Goal: Transaction & Acquisition: Obtain resource

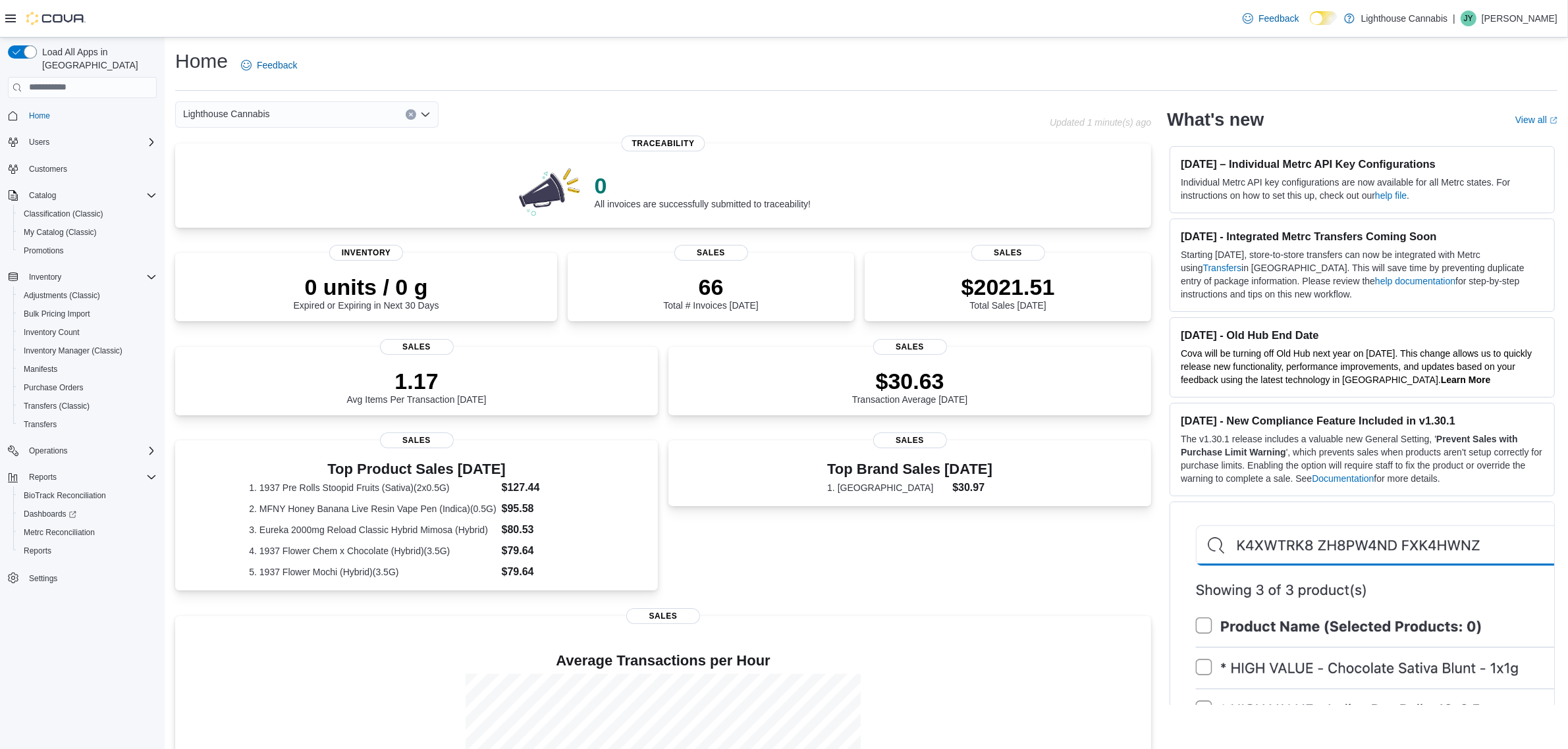
scroll to position [153, 0]
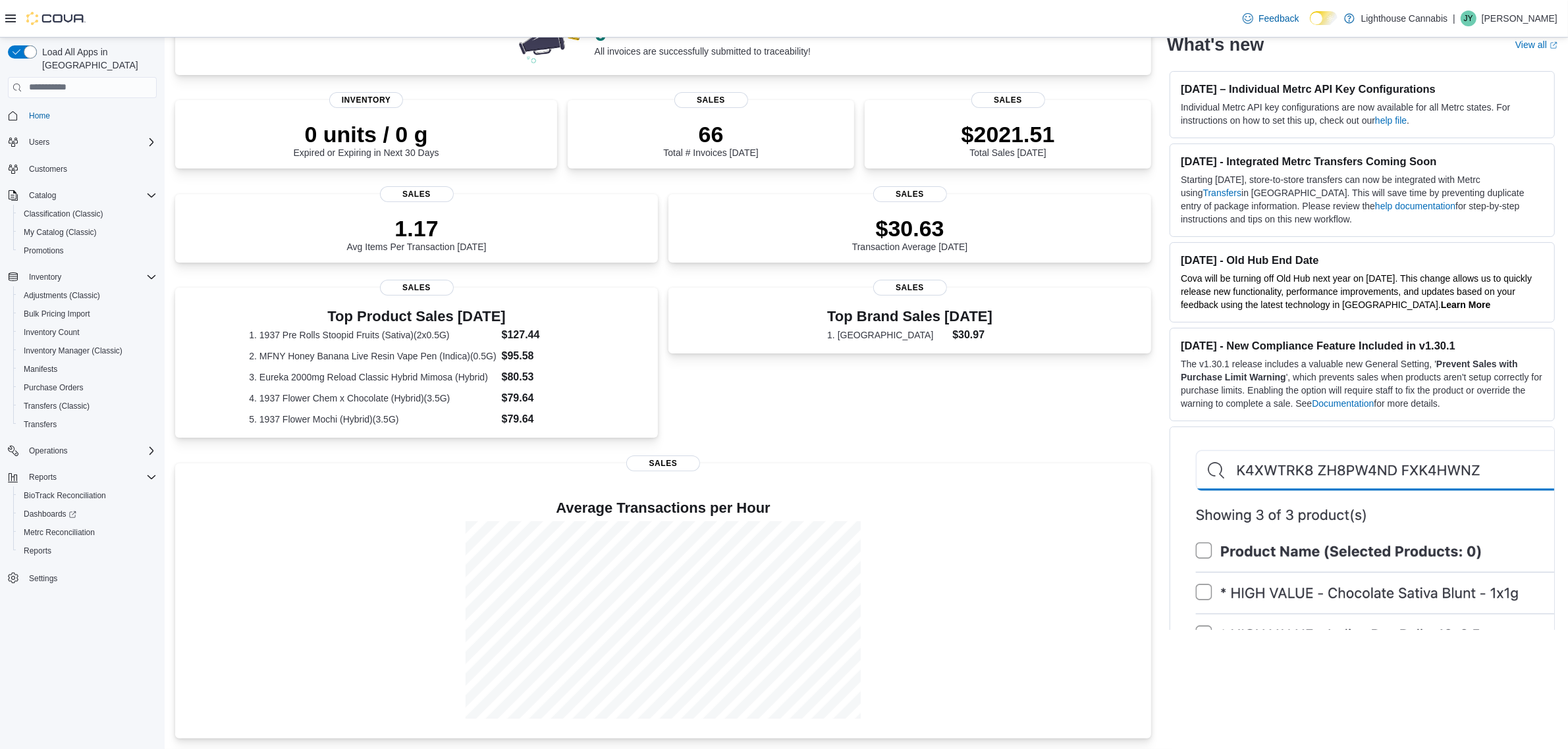
click at [883, 402] on div "Top Brand Sales Today 1. Hepworth $30.97 Sales" at bounding box center [909, 367] width 483 height 159
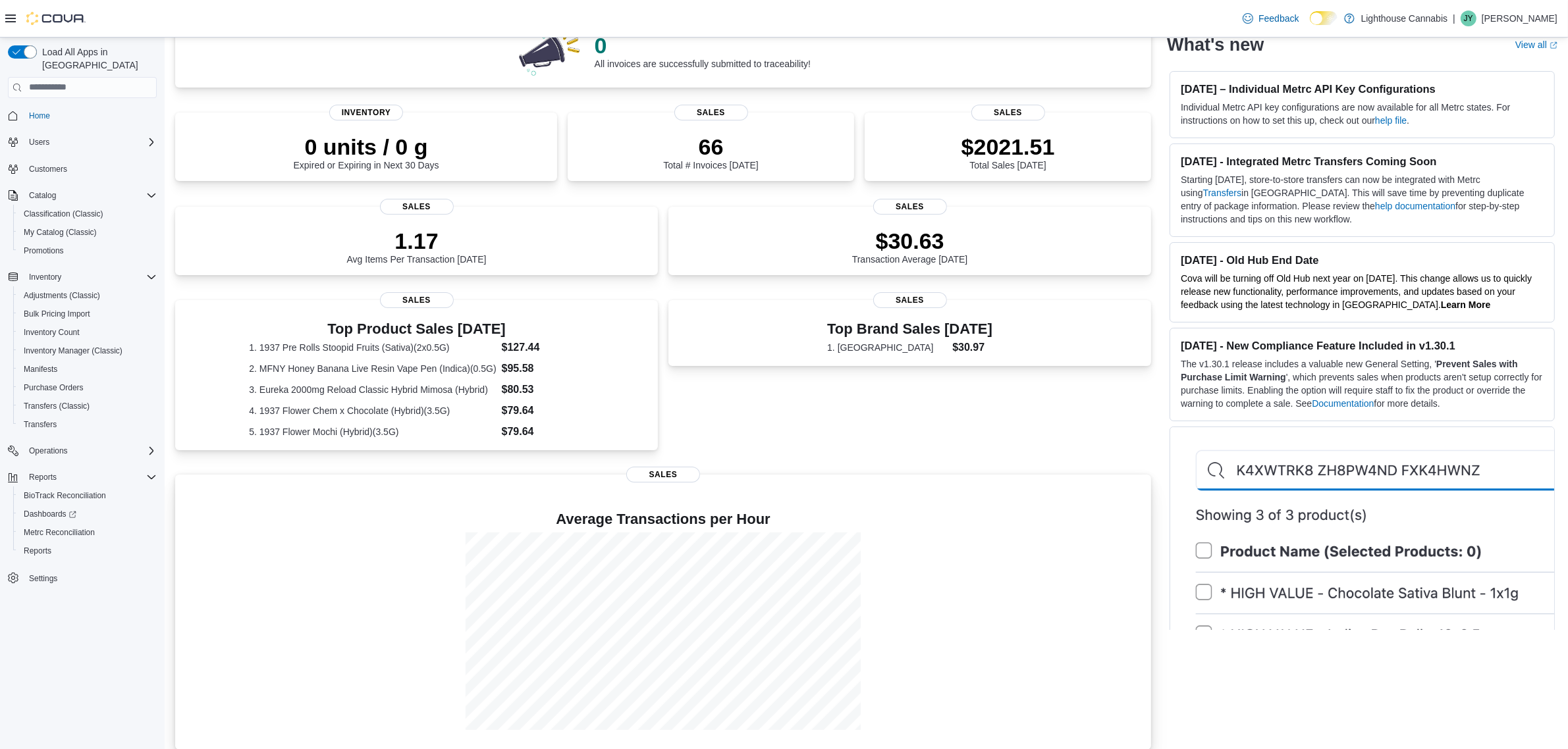
scroll to position [140, 0]
click at [840, 481] on div "Average Transactions per Hour Sales" at bounding box center [663, 613] width 976 height 275
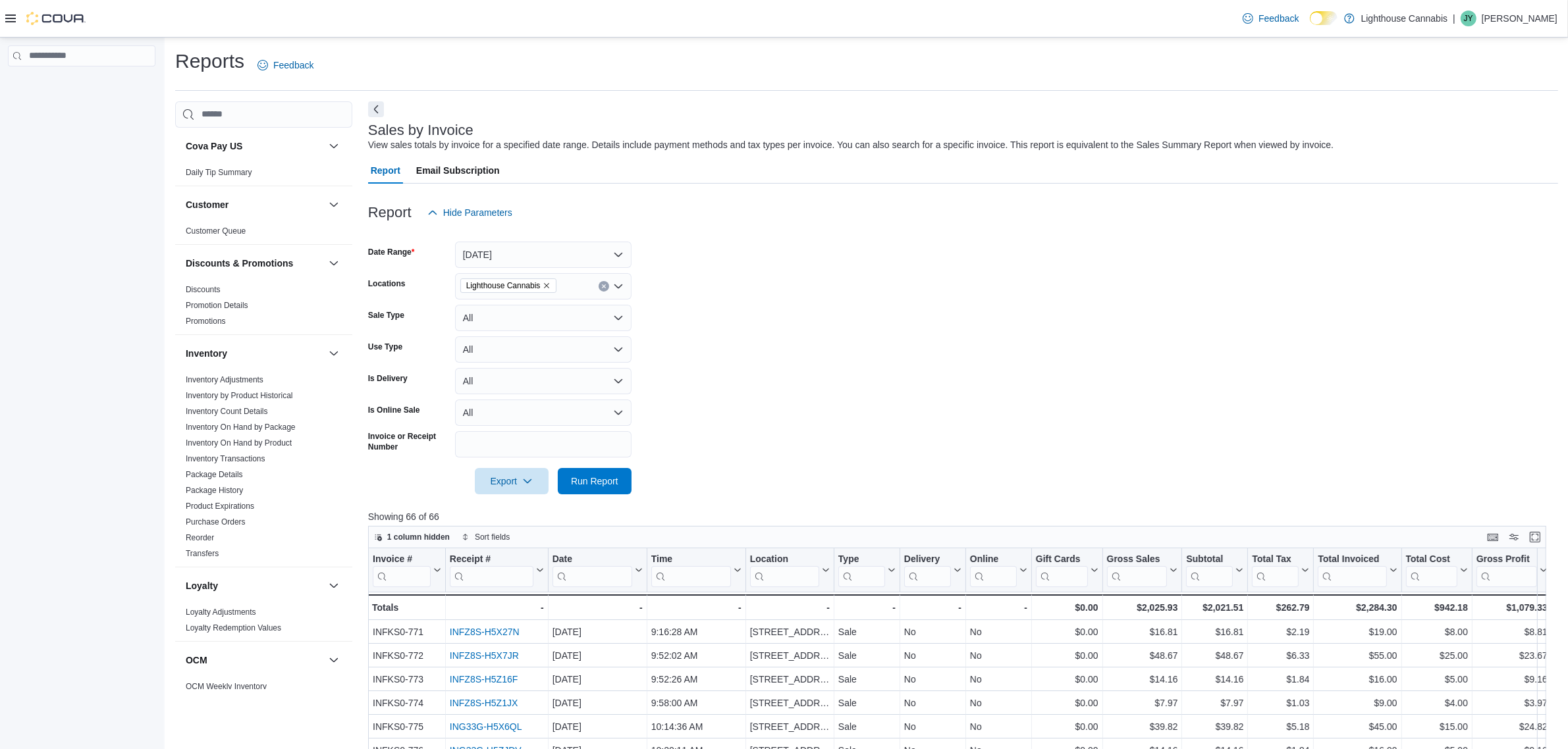
click at [922, 348] on form "Date Range Today Locations Lighthouse Cannabis Sale Type All Use Type All Is De…" at bounding box center [963, 359] width 1190 height 268
click at [920, 349] on form "Date Range Today Locations Lighthouse Cannabis Sale Type All Use Type All Is De…" at bounding box center [963, 359] width 1190 height 268
click at [981, 445] on form "Date Range Today Locations Lighthouse Cannabis Sale Type All Use Type All Is De…" at bounding box center [963, 359] width 1190 height 268
click at [66, 20] on img at bounding box center [56, 18] width 59 height 13
click at [12, 14] on icon at bounding box center [10, 18] width 10 height 10
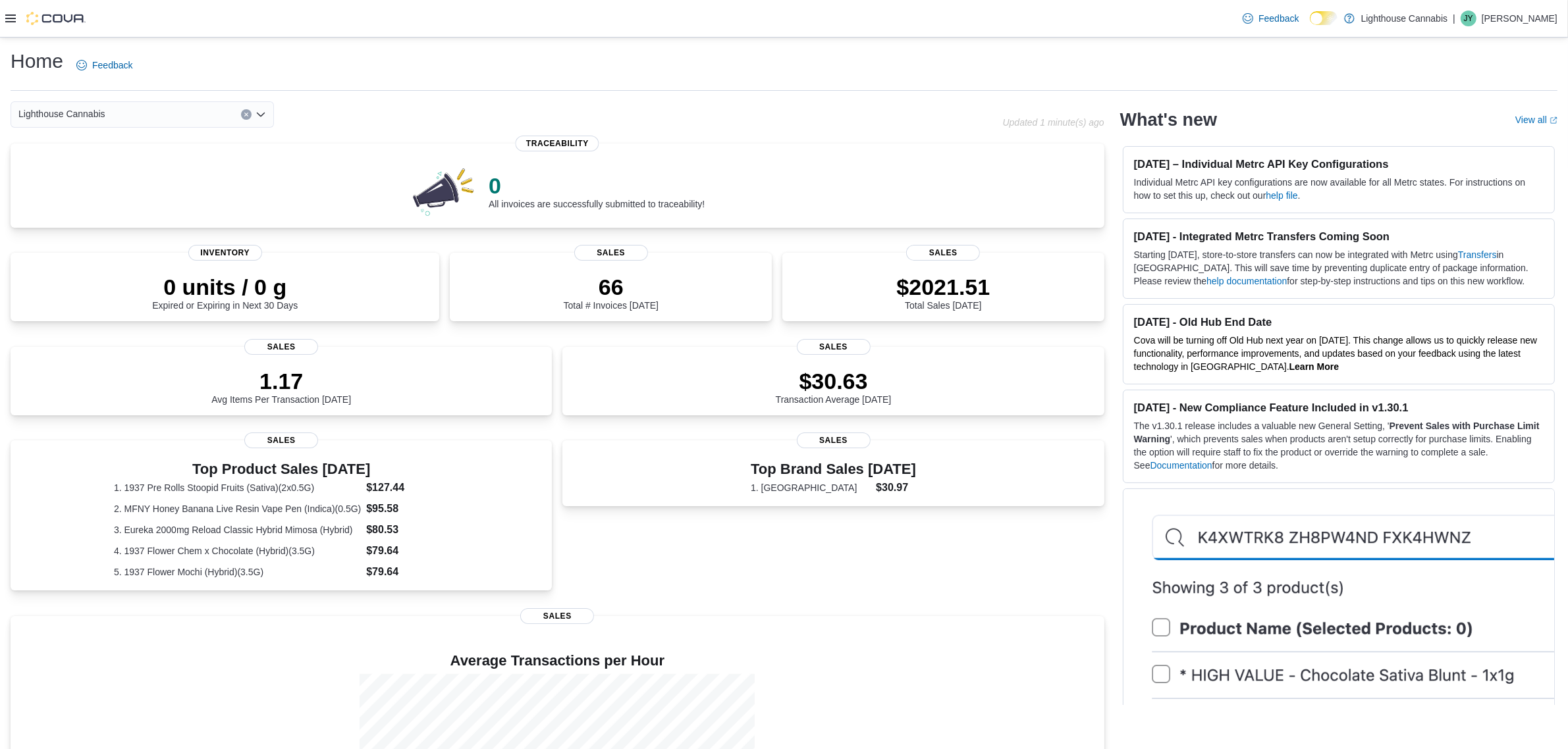
click at [7, 39] on div "Home Feedback Lighthouse Cannabis Updated 1 minute(s) ago 0 All invoices are su…" at bounding box center [784, 469] width 1568 height 864
click at [15, 23] on div at bounding box center [45, 18] width 80 height 13
click at [11, 20] on icon at bounding box center [10, 18] width 10 height 10
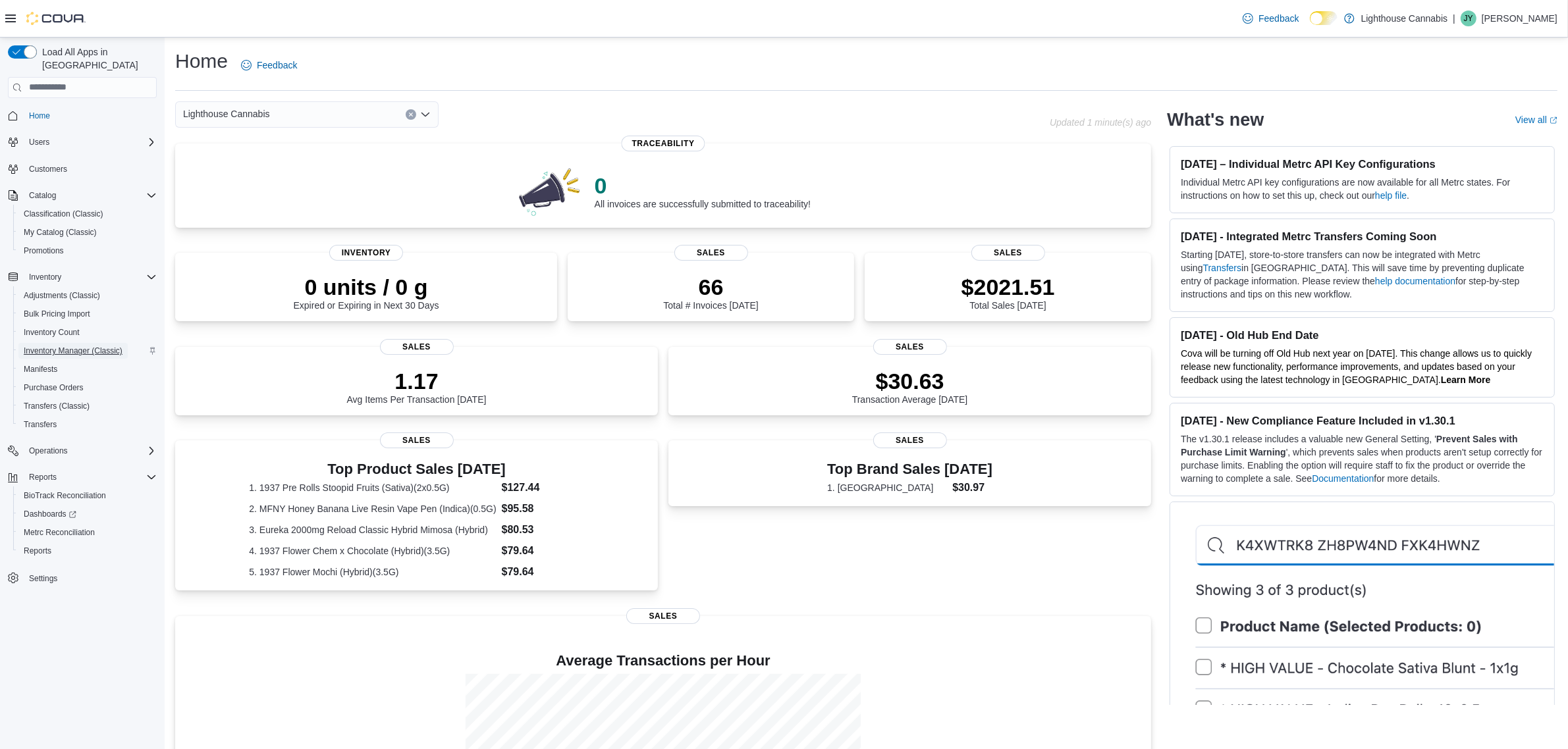
click at [95, 345] on span "Inventory Manager (Classic)" at bounding box center [73, 350] width 99 height 10
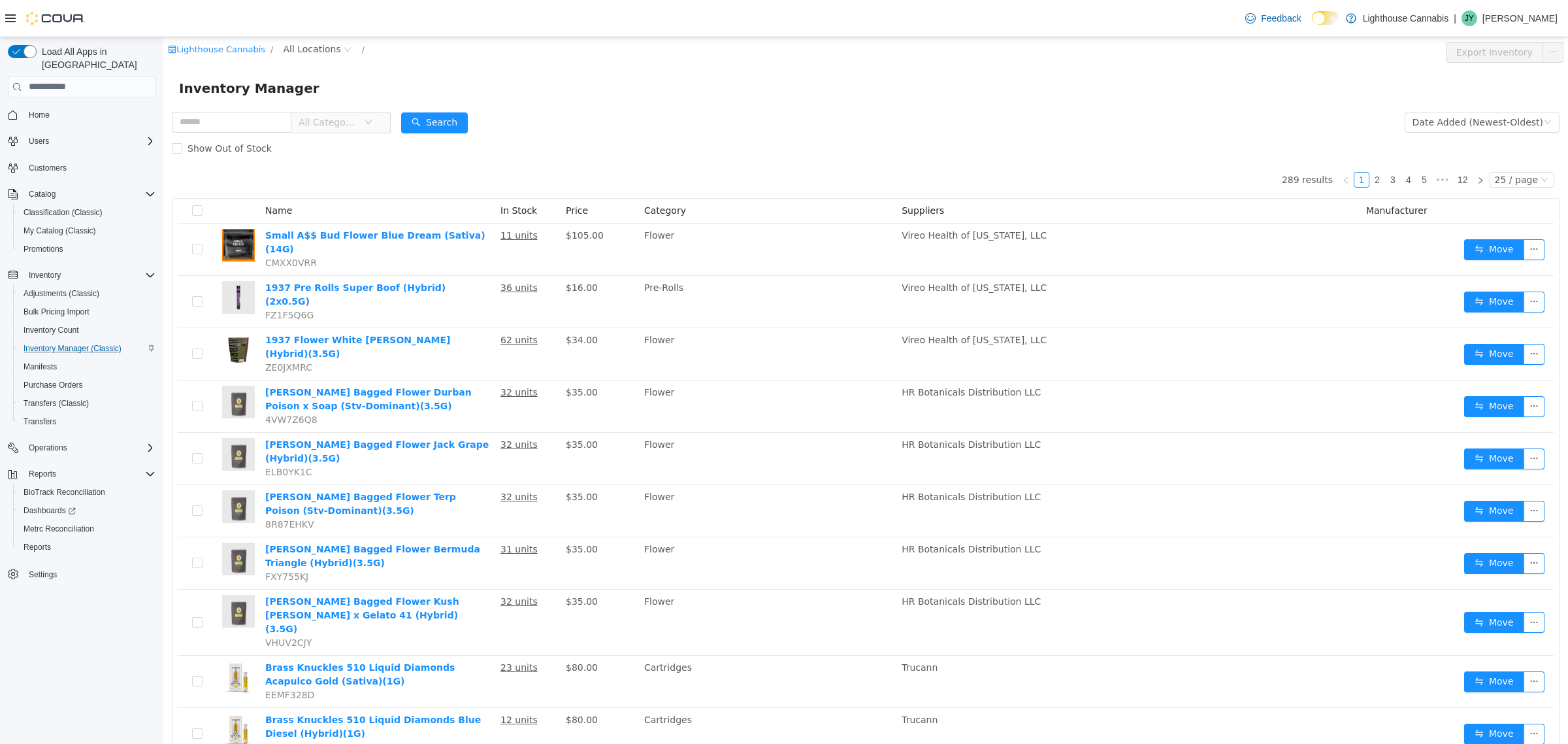
click at [623, 131] on form "All Categories Date Added (Newest-Oldest) Search Show Out of Stock" at bounding box center [865, 135] width 1388 height 52
click at [81, 623] on div "Load All Apps in New Hub Home Users Customers Catalog Classification (Classic) …" at bounding box center [82, 394] width 163 height 714
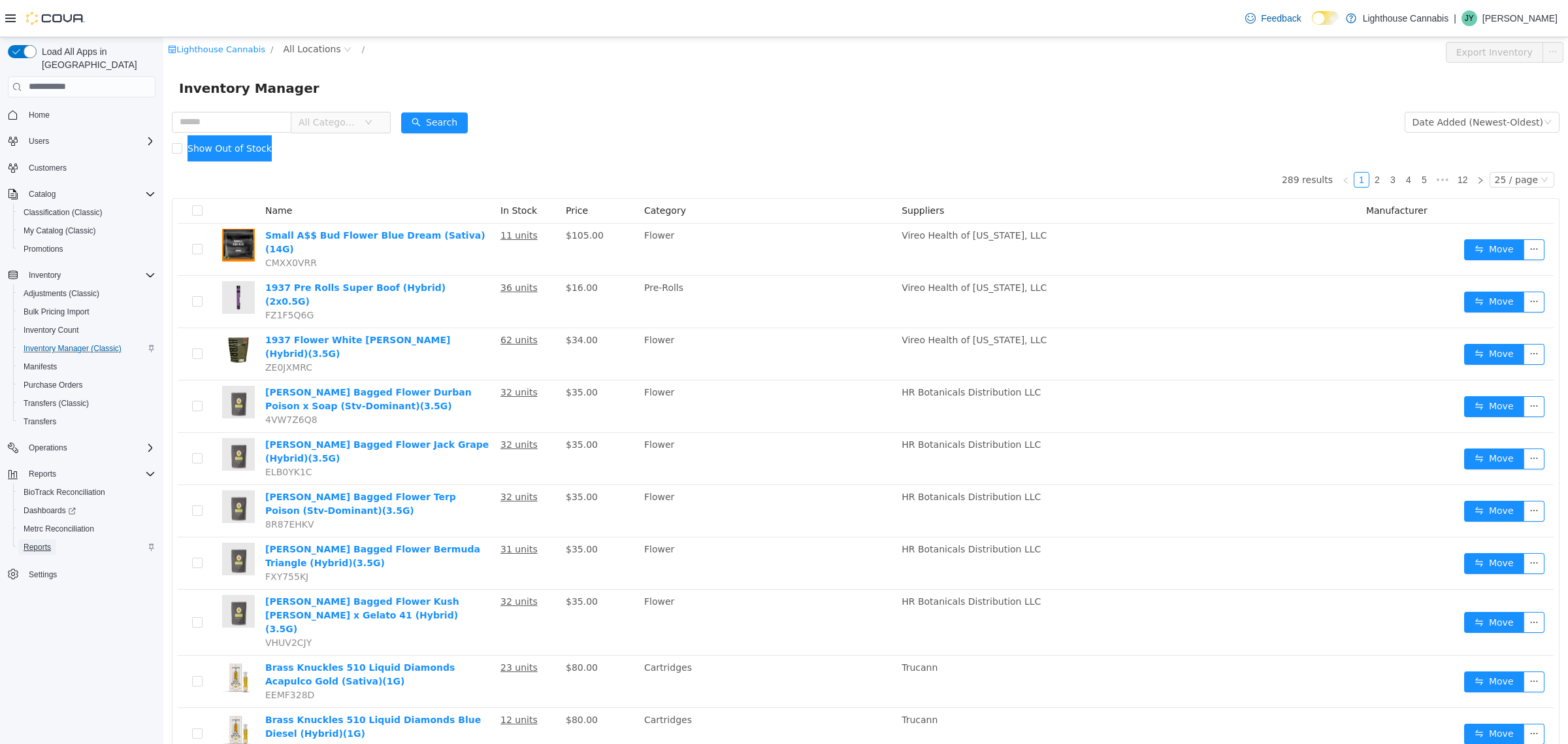
click at [48, 539] on span "Reports" at bounding box center [37, 547] width 28 height 16
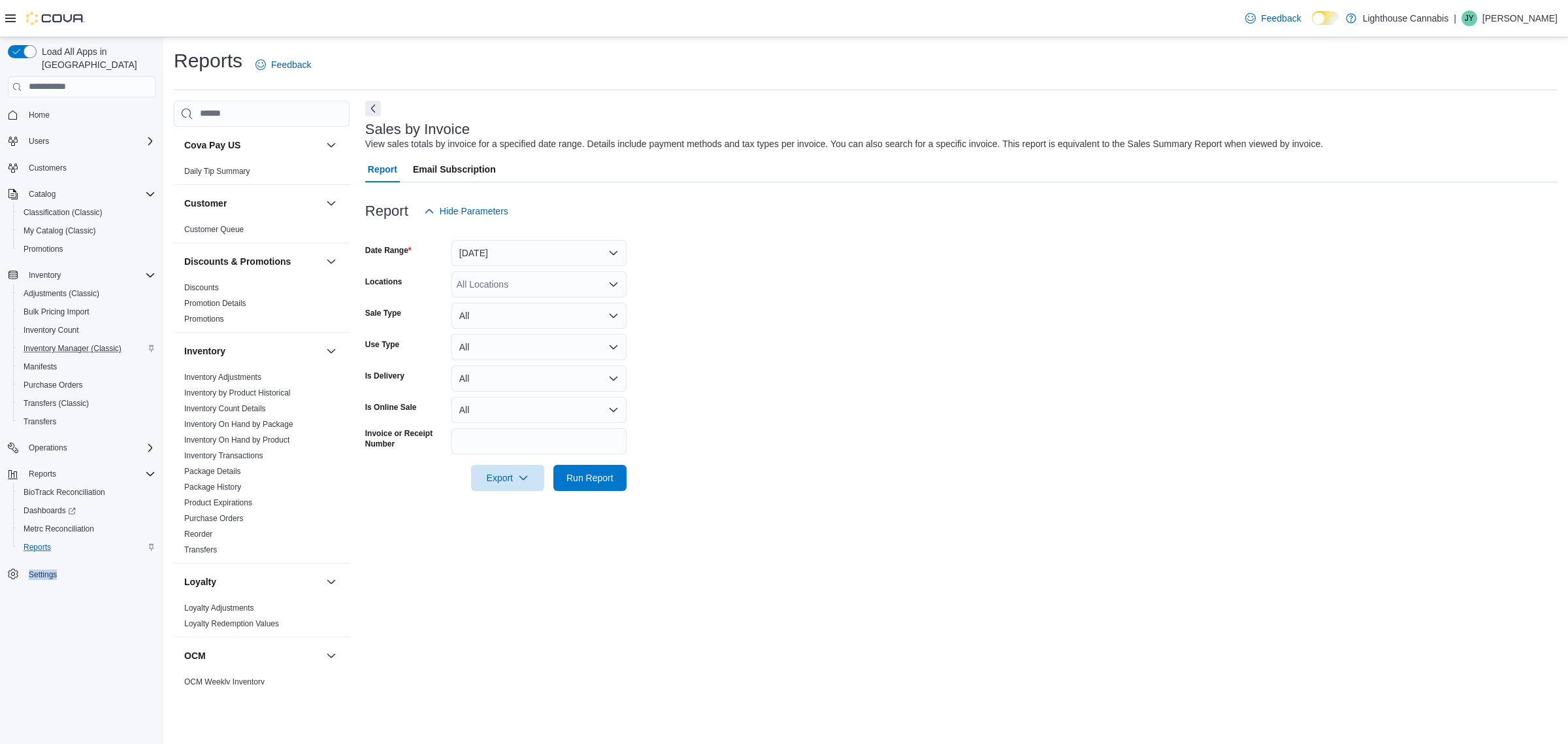
click at [445, 600] on div "Sales by Invoice View sales totals by invoice for a specified date range. Detai…" at bounding box center [961, 392] width 1192 height 584
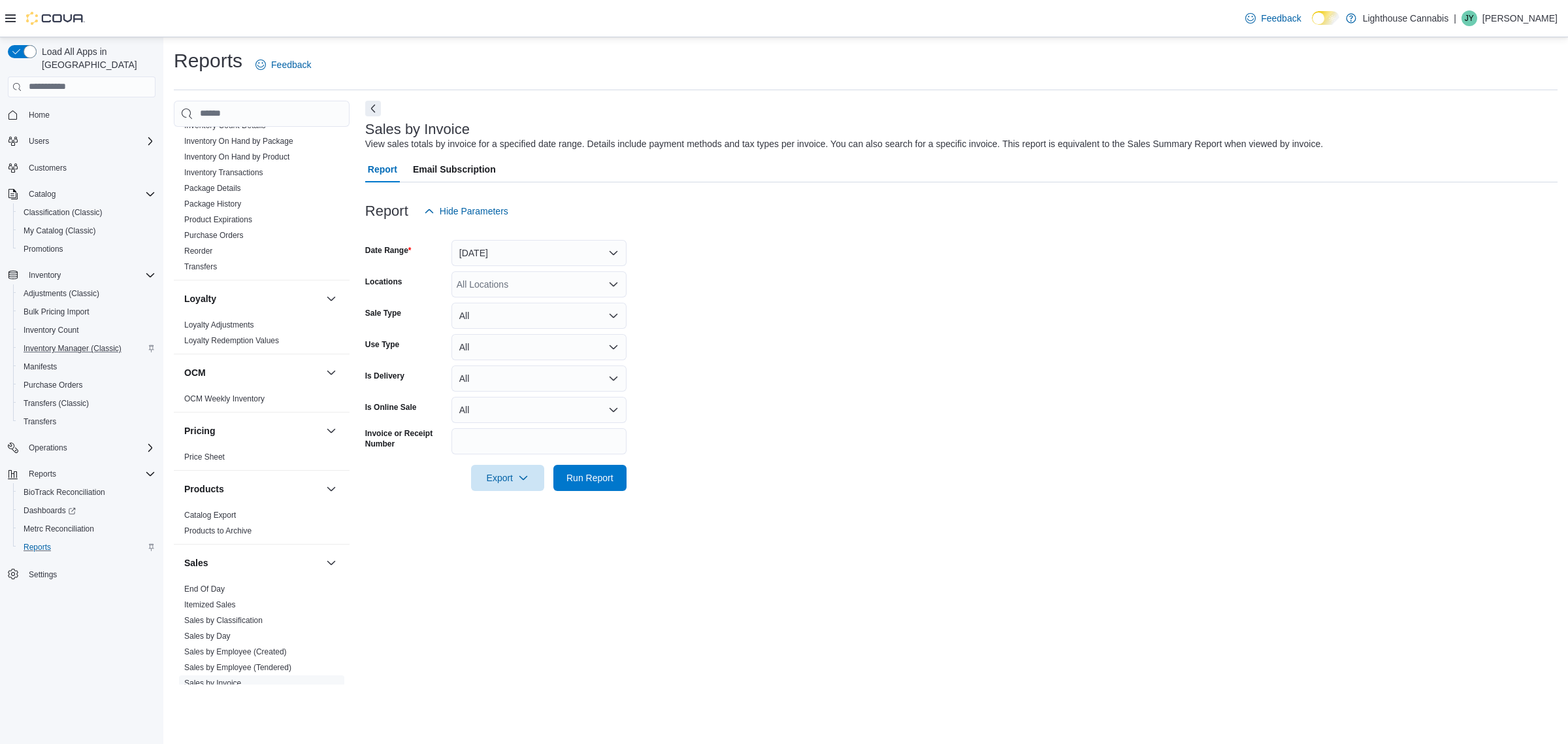
scroll to position [276, 0]
click at [217, 461] on link "Price Sheet" at bounding box center [204, 464] width 41 height 10
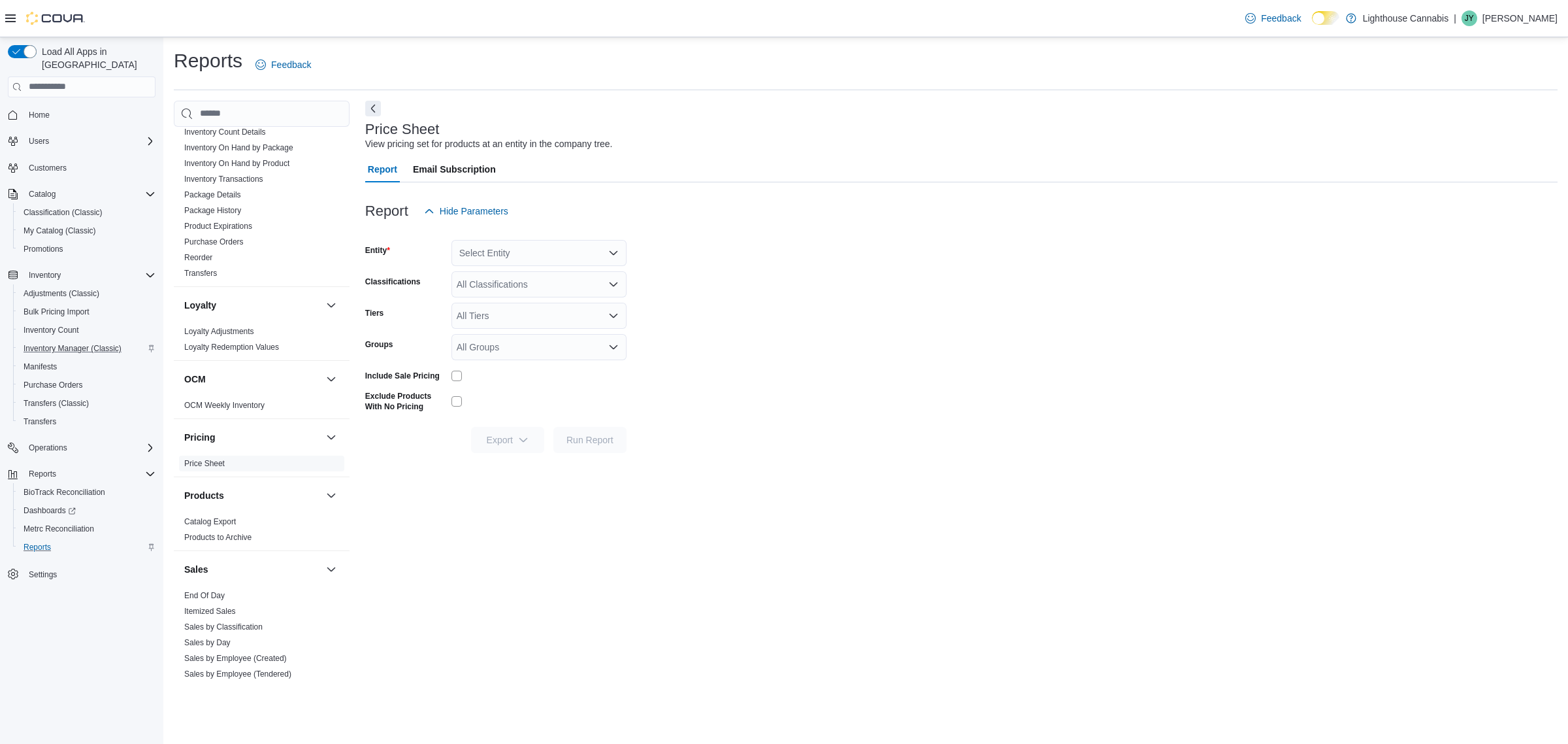
click at [462, 368] on div at bounding box center [539, 375] width 175 height 20
click at [588, 250] on div "Select Entity" at bounding box center [539, 253] width 175 height 26
click at [560, 298] on div "381 Broadway" at bounding box center [547, 293] width 144 height 13
drag, startPoint x: 725, startPoint y: 320, endPoint x: 599, endPoint y: 285, distance: 130.8
click at [720, 321] on form "Entity 381 Broadway Combo box. Selected. 381 Broadway. Press Backspace to delet…" at bounding box center [961, 339] width 1192 height 229
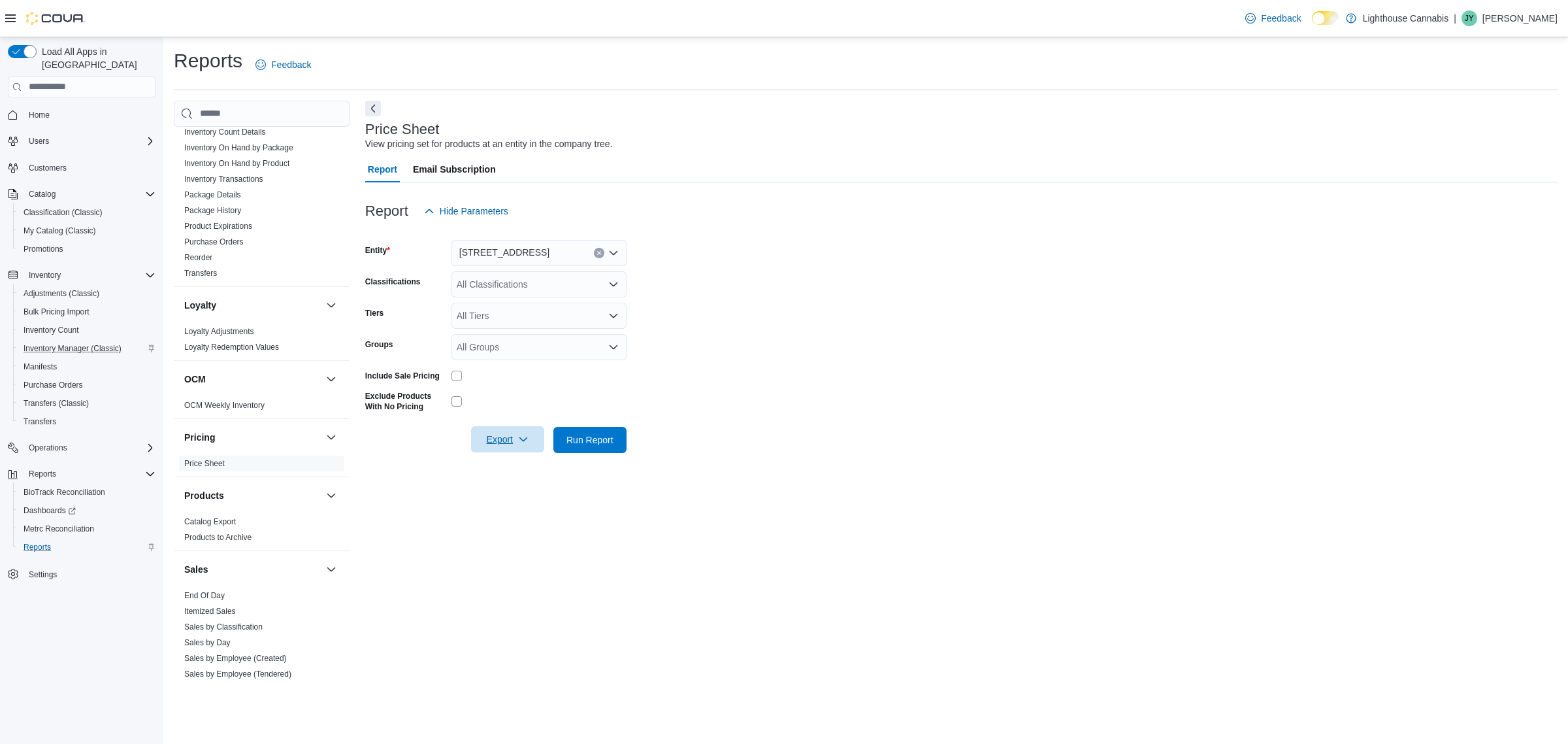
click at [504, 445] on span "Export" at bounding box center [508, 439] width 57 height 26
click at [504, 471] on span "Export to Excel" at bounding box center [508, 465] width 59 height 10
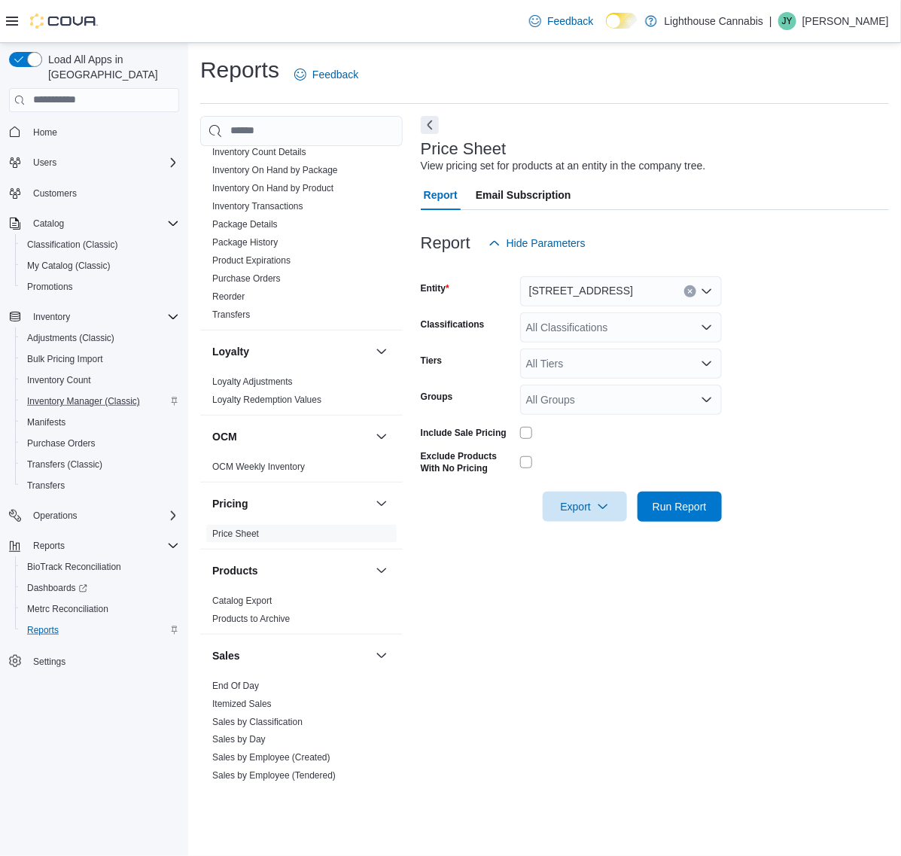
click at [0, 12] on html "Feedback Dark Mode Lighthouse Cannabis | JY Jessie Yao Load All Apps in New Hub…" at bounding box center [450, 428] width 901 height 856
click at [90, 260] on span "My Catalog (Classic)" at bounding box center [69, 266] width 84 height 12
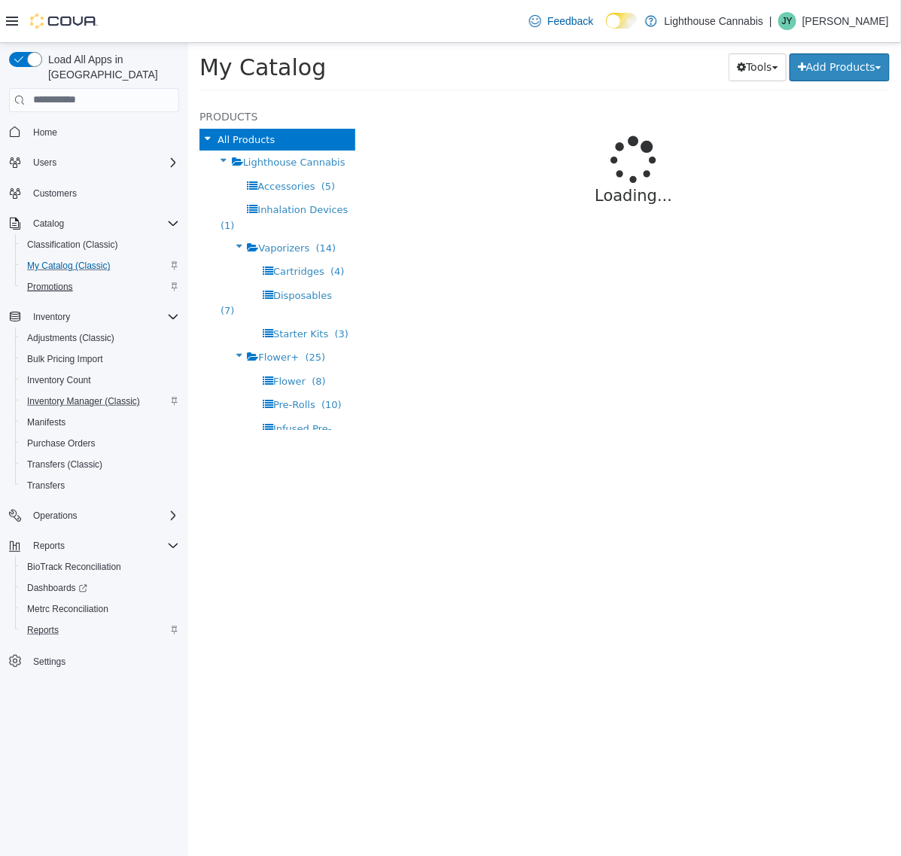
select select "**********"
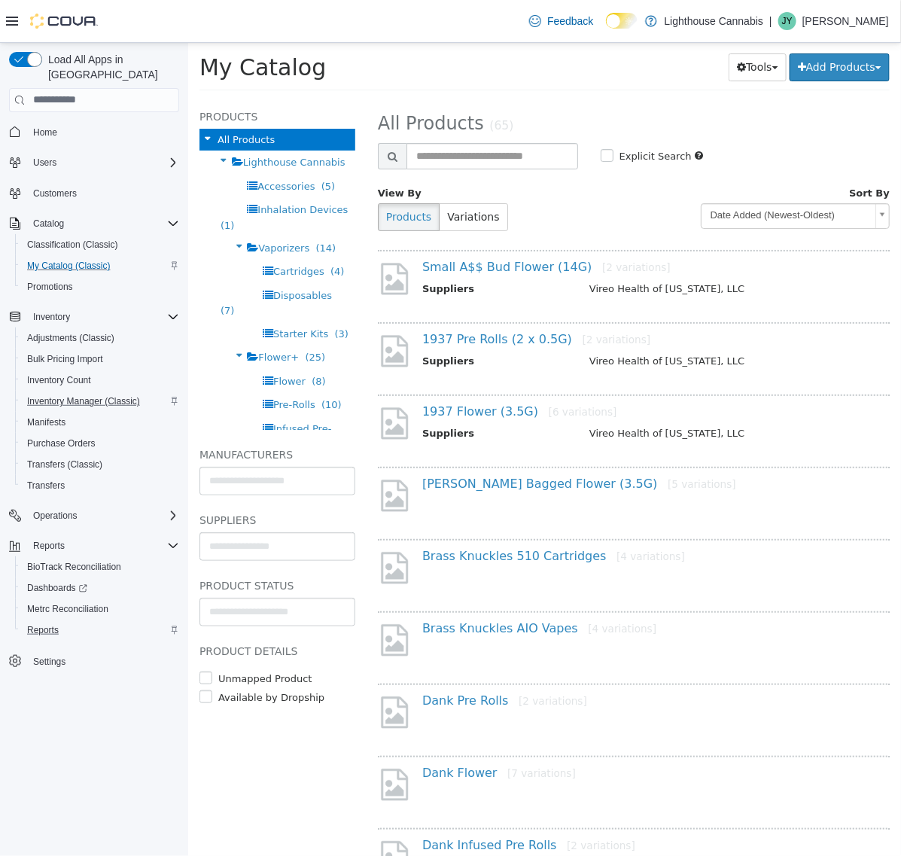
click at [164, 770] on div "Load All Apps in New Hub Home Users Customers Catalog Classification (Classic) …" at bounding box center [94, 454] width 188 height 822
click at [485, 221] on button "Variations" at bounding box center [472, 217] width 69 height 28
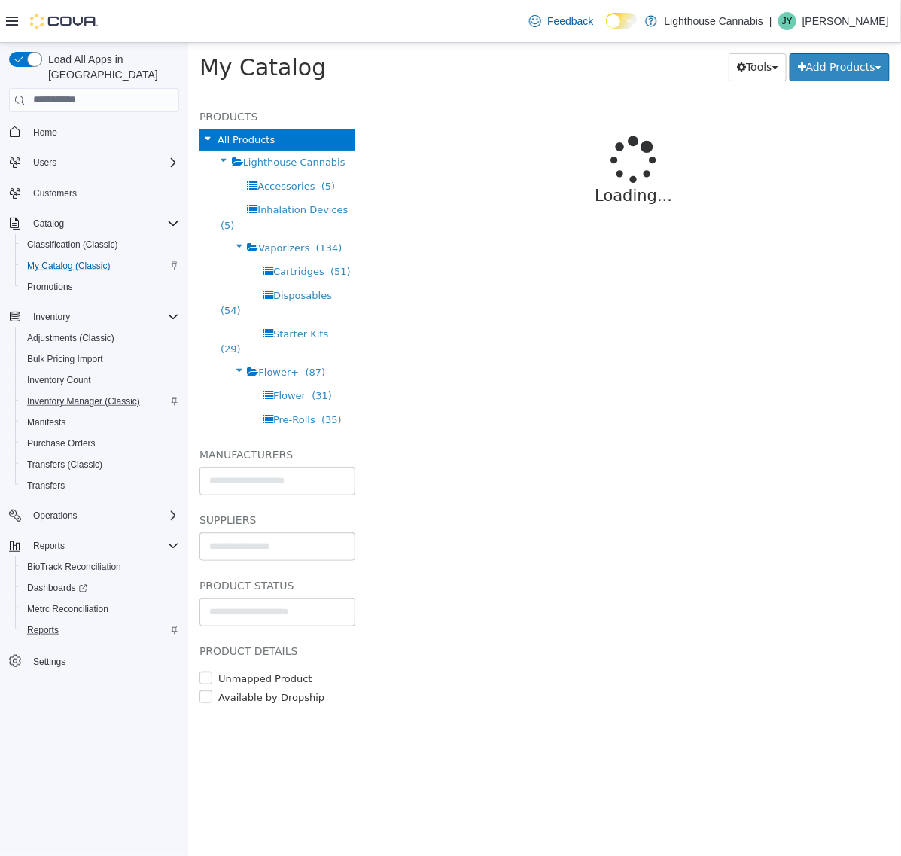
select select "**********"
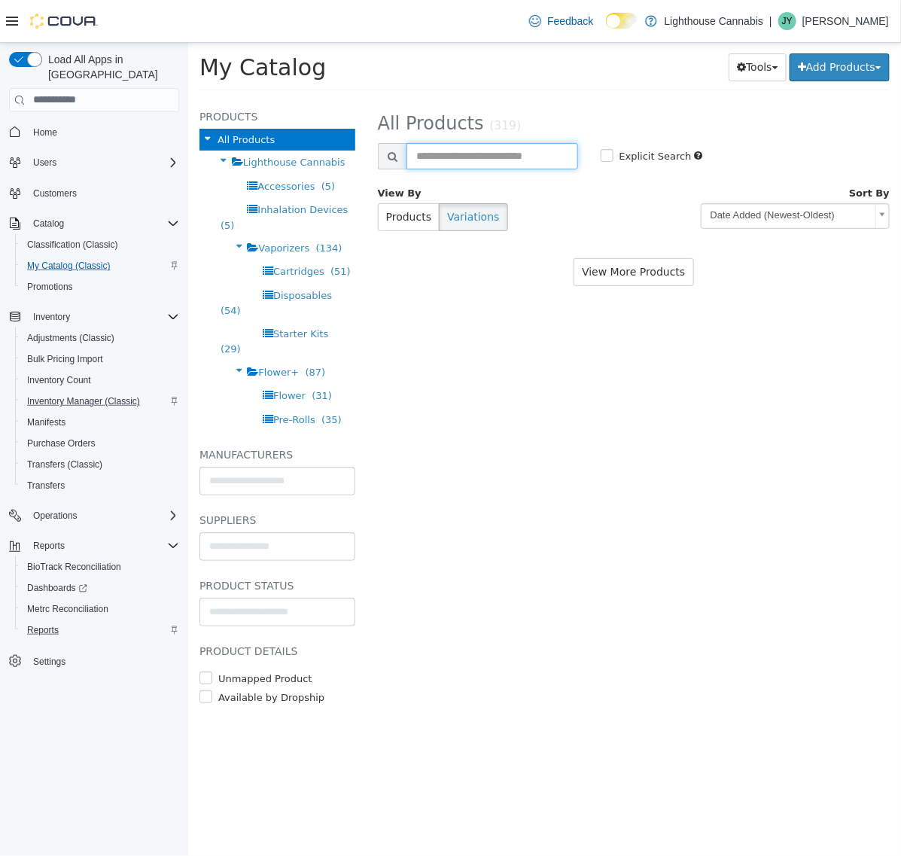
click at [478, 163] on input "text" at bounding box center [492, 155] width 172 height 26
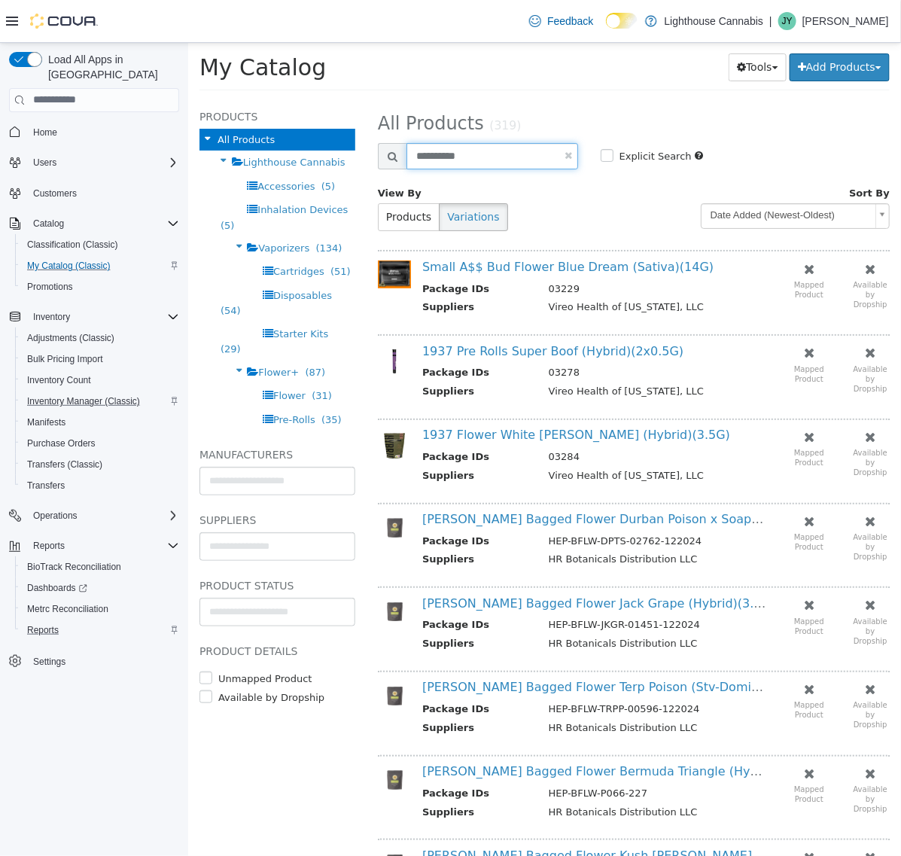
type input "**********"
select select "**********"
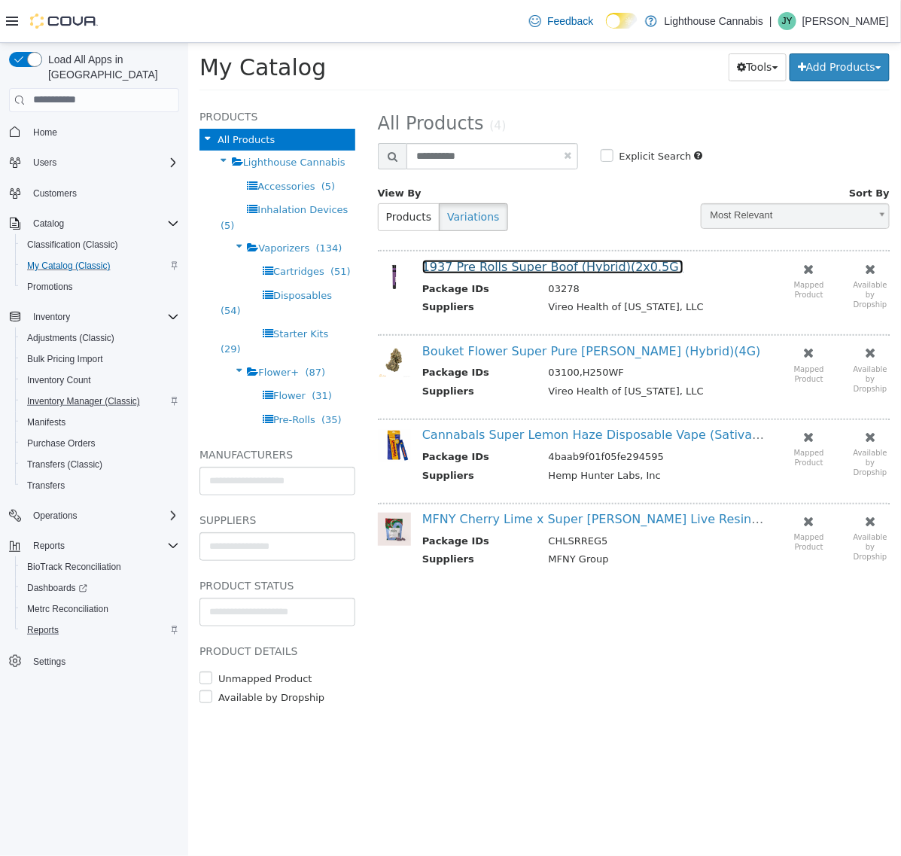
click at [568, 264] on link "1937 Pre Rolls Super Boof (Hybrid)(2x0.5G)" at bounding box center [552, 266] width 261 height 14
click at [626, 730] on div "**********" at bounding box center [633, 477] width 535 height 757
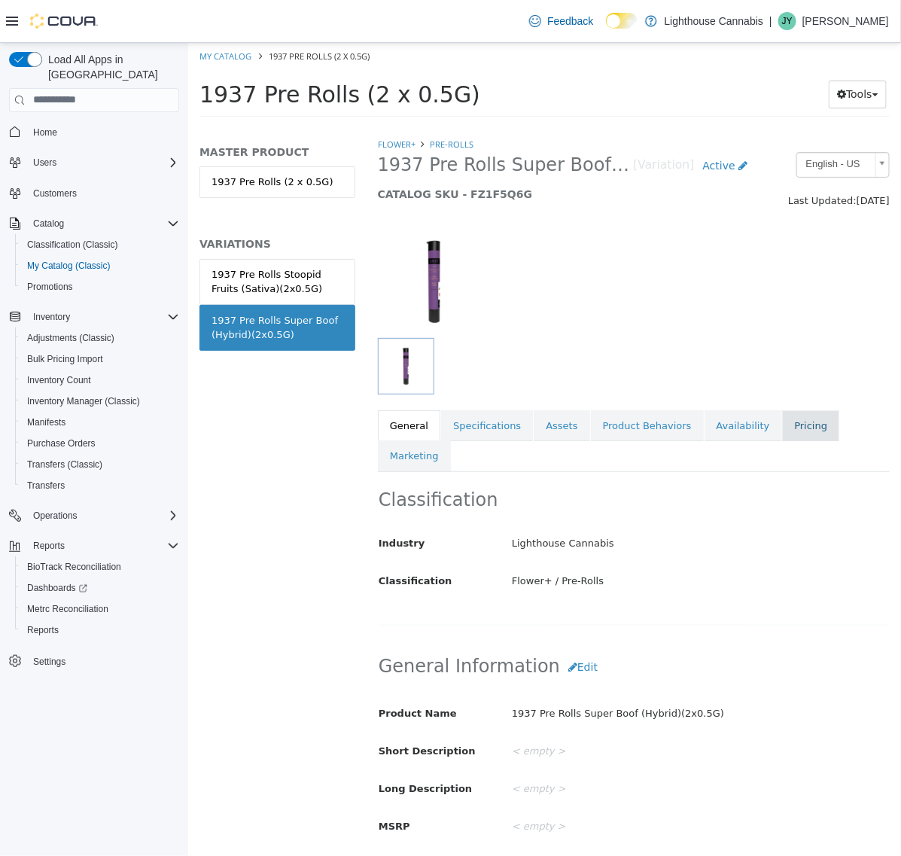
click at [782, 429] on link "Pricing" at bounding box center [810, 426] width 57 height 32
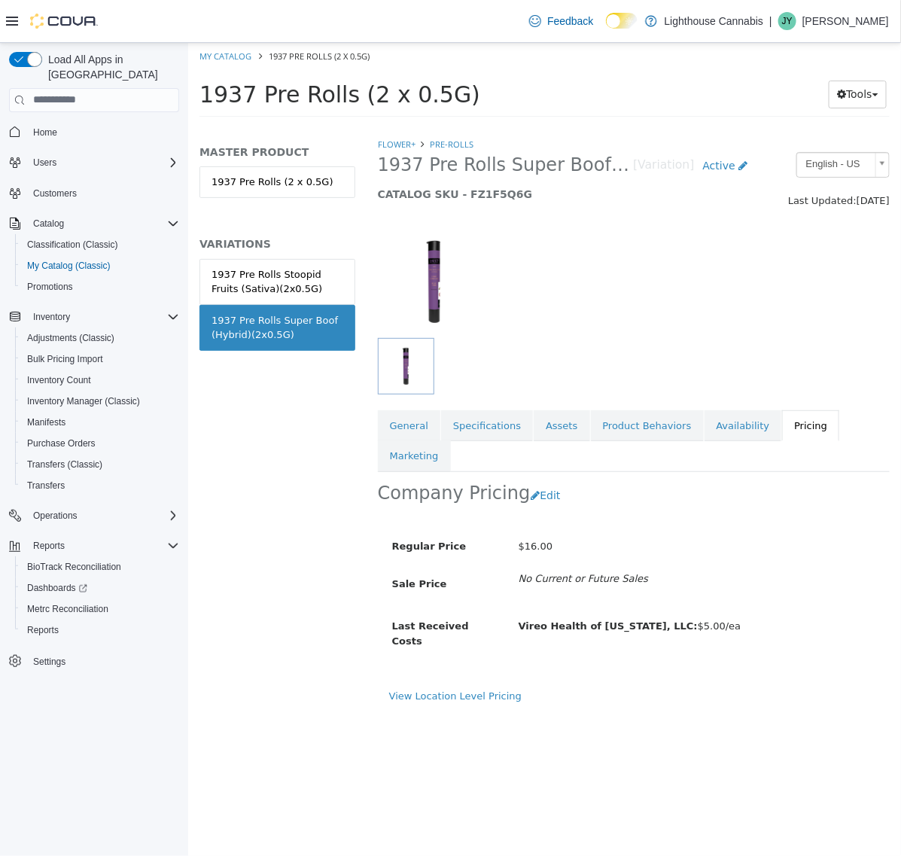
click at [315, 452] on div "MASTER PRODUCT 1937 Pre Rolls (2 x 0.5G) VARIATIONS 1937 Pre Rolls Stoopid Frui…" at bounding box center [276, 495] width 178 height 719
click at [234, 53] on link "My Catalog" at bounding box center [225, 55] width 52 height 11
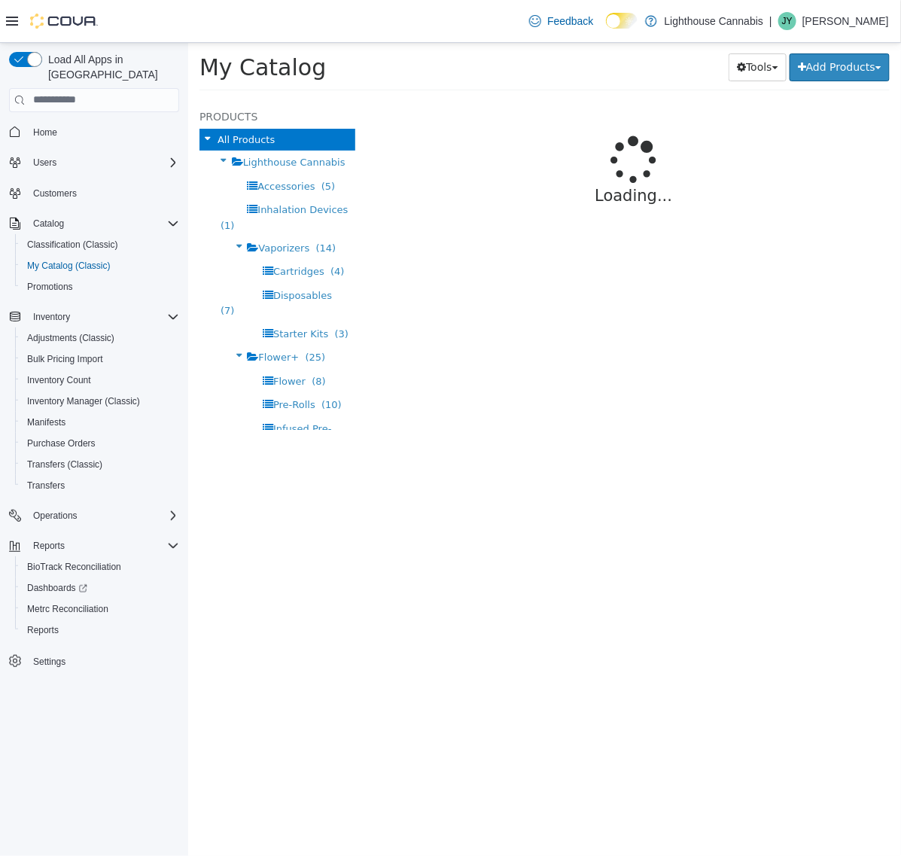
select select "**********"
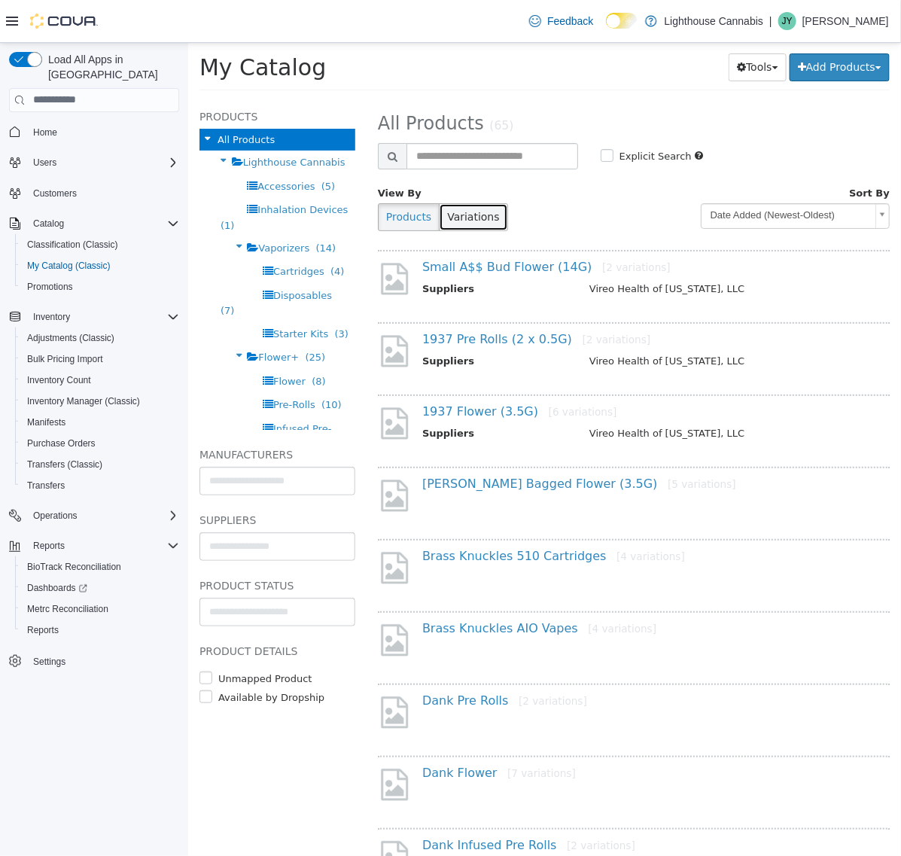
click at [463, 205] on button "Variations" at bounding box center [472, 217] width 69 height 28
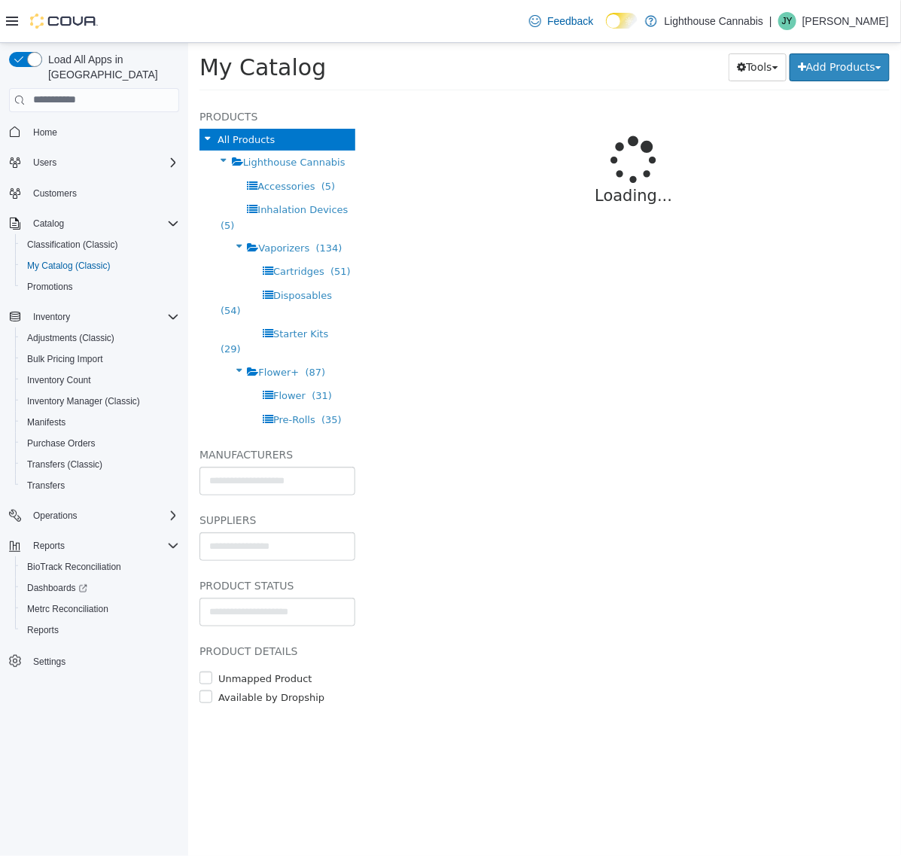
select select "**********"
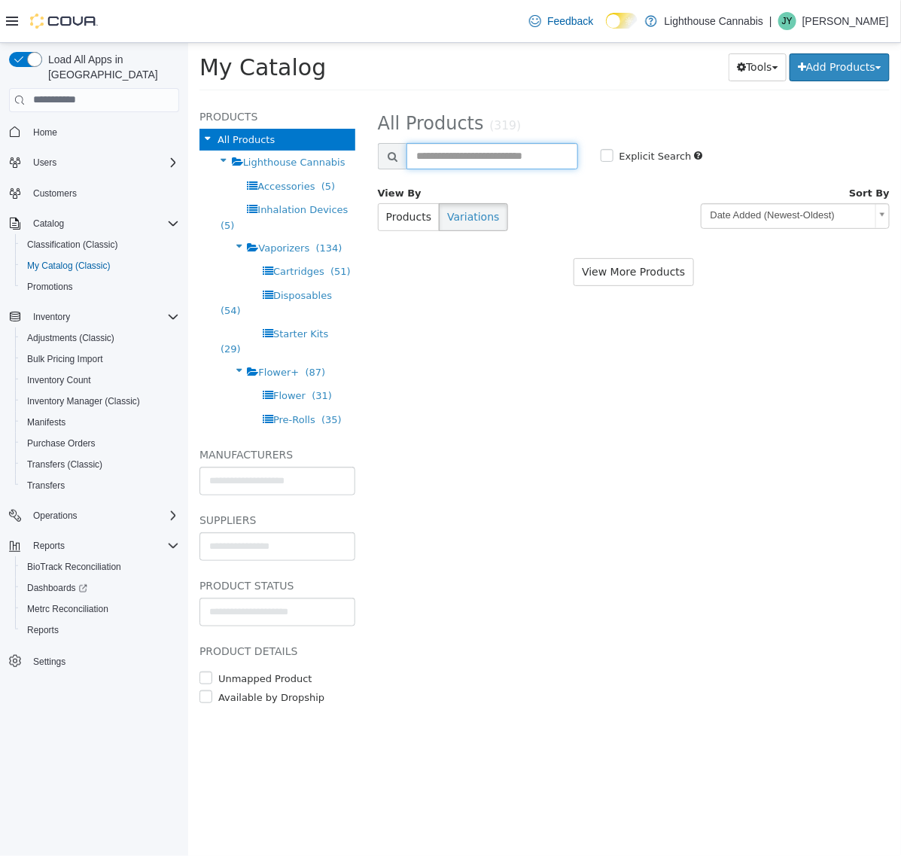
click at [480, 162] on input "text" at bounding box center [492, 155] width 172 height 26
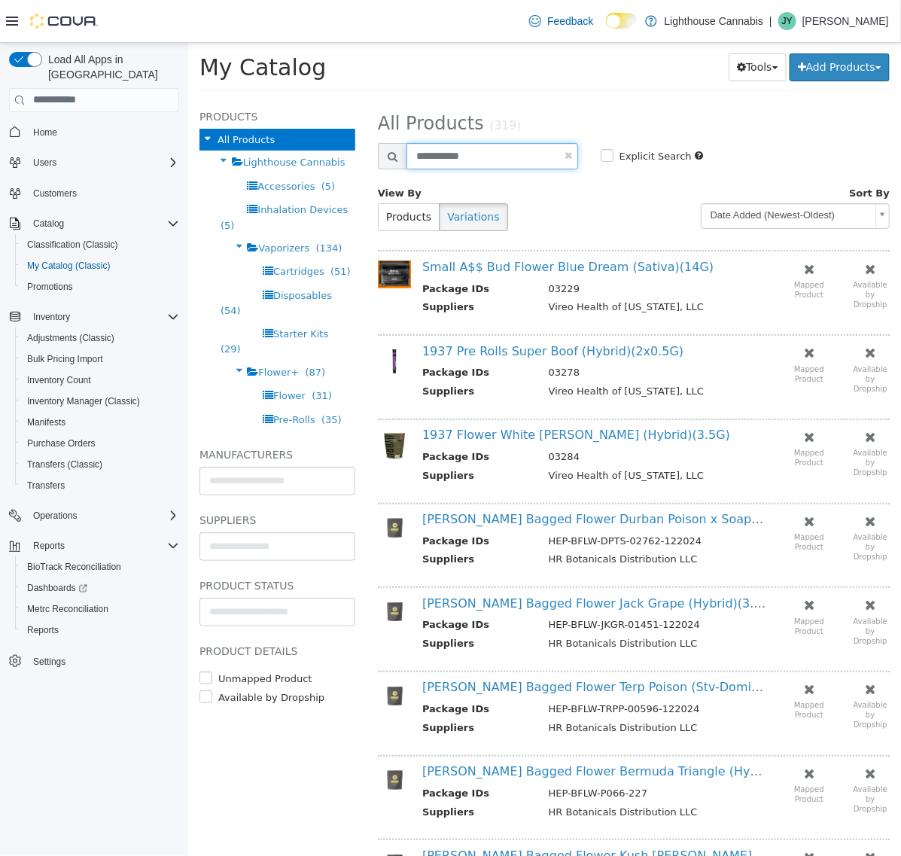
type input "**********"
select select "**********"
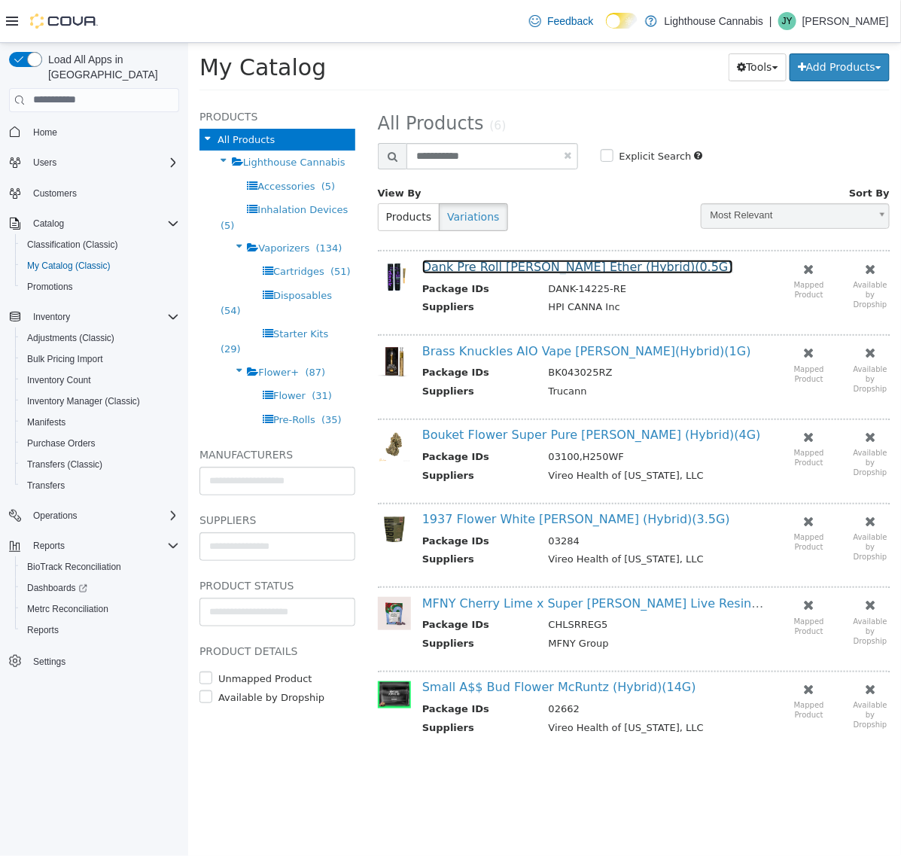
click at [513, 269] on link "Dank Pre Roll [PERSON_NAME] Ether (Hybrid)(0.5G)" at bounding box center [577, 266] width 311 height 14
click at [606, 803] on div "**********" at bounding box center [633, 477] width 535 height 757
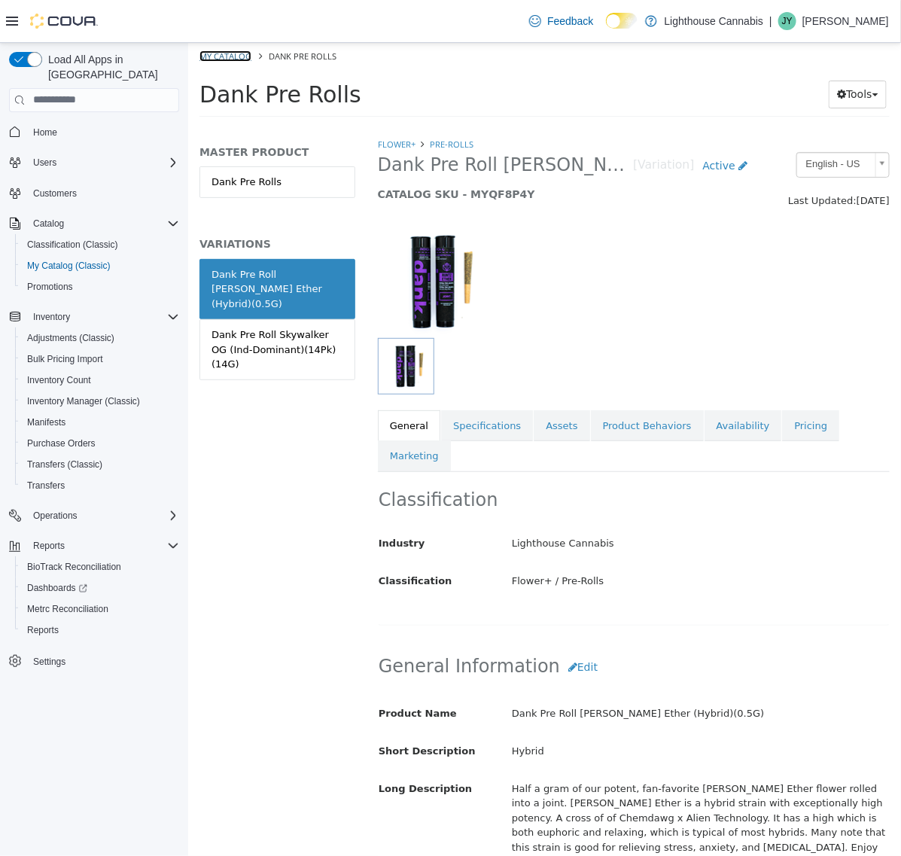
click at [245, 56] on link "My Catalog" at bounding box center [225, 55] width 52 height 11
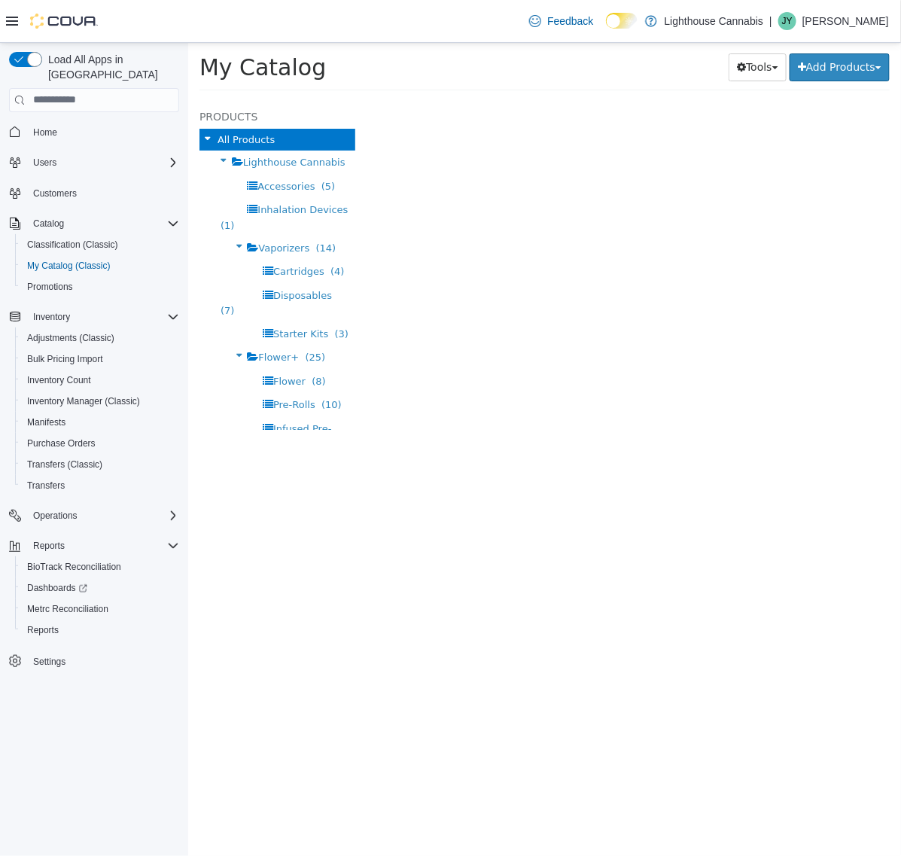
click at [535, 52] on div "Tools Merge Products Map Private Products Bulk Product Editor Export Add Produc…" at bounding box center [691, 66] width 396 height 29
select select "**********"
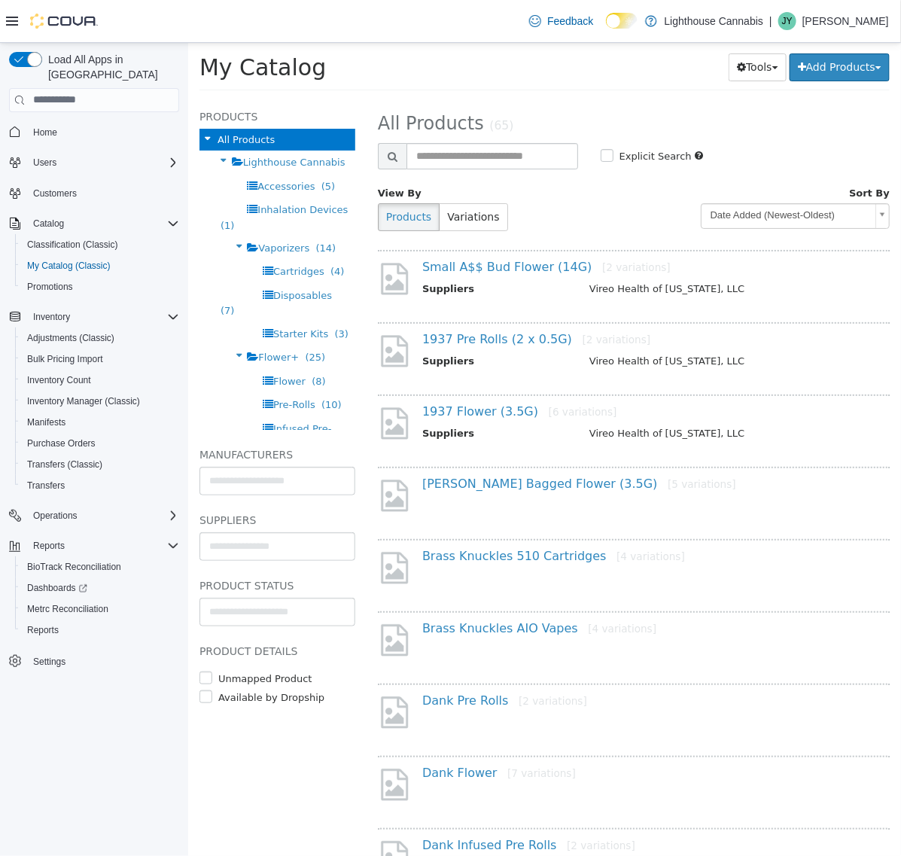
click at [434, 176] on div "**********" at bounding box center [633, 174] width 512 height 135
click at [447, 148] on input "text" at bounding box center [492, 155] width 172 height 26
type input "***"
select select "**********"
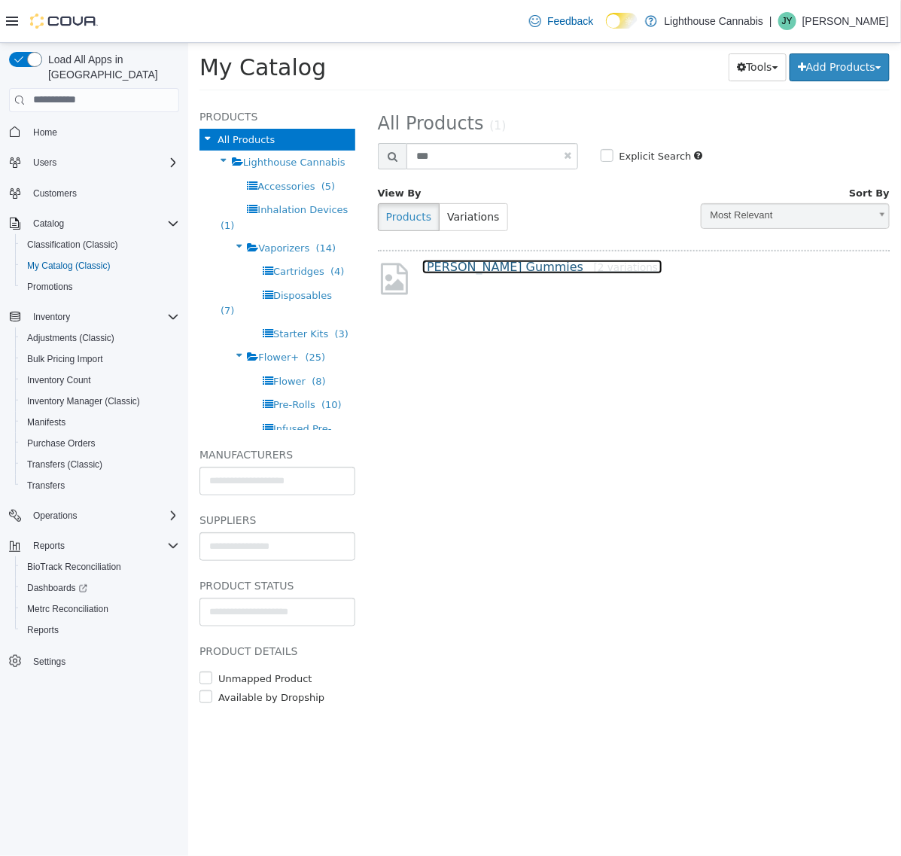
click at [489, 267] on link "FOY Gummies [2 variations]" at bounding box center [542, 266] width 240 height 14
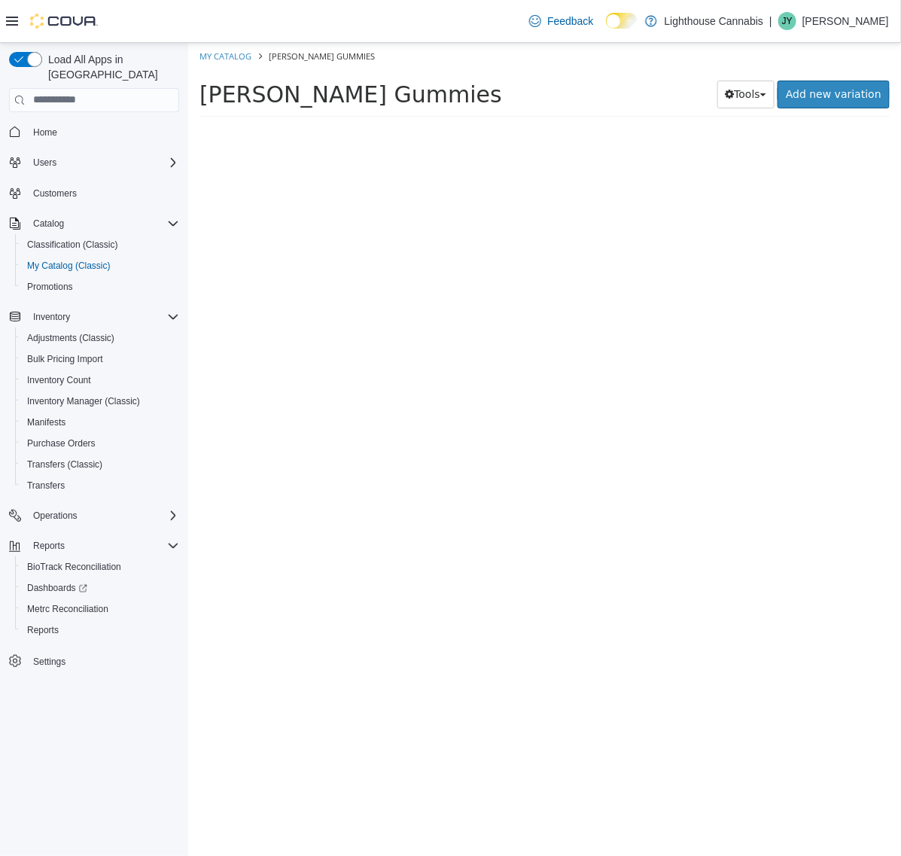
click at [490, 267] on div at bounding box center [633, 495] width 535 height 719
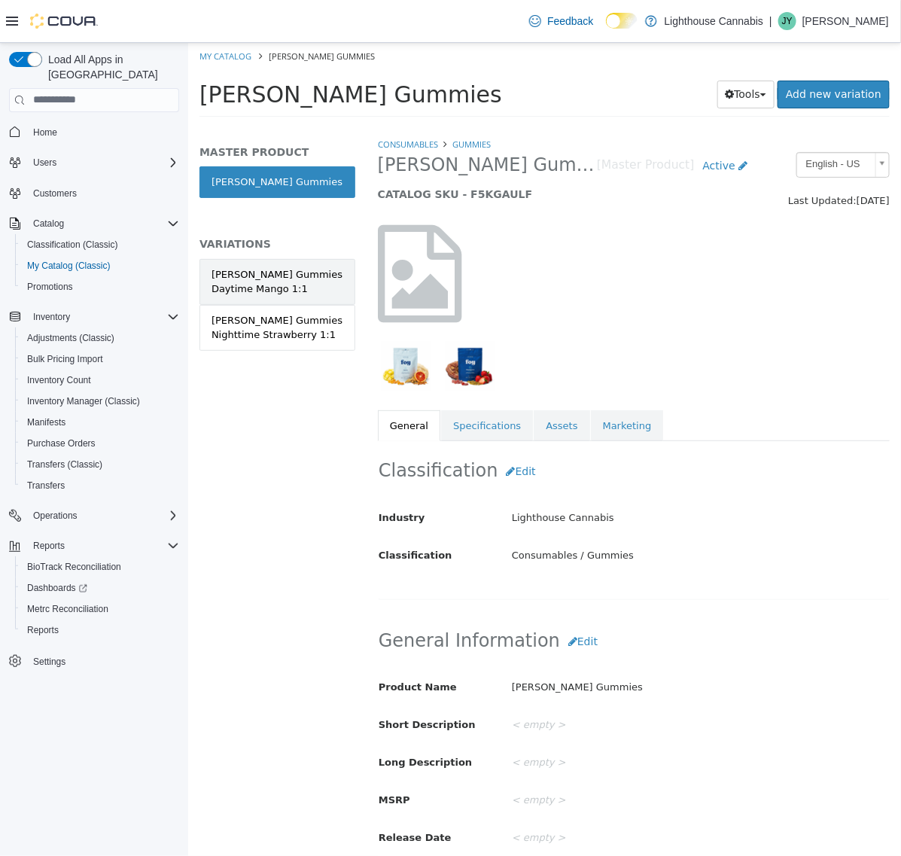
click at [261, 303] on link "FOY Gummies Daytime Mango 1:1" at bounding box center [277, 281] width 156 height 46
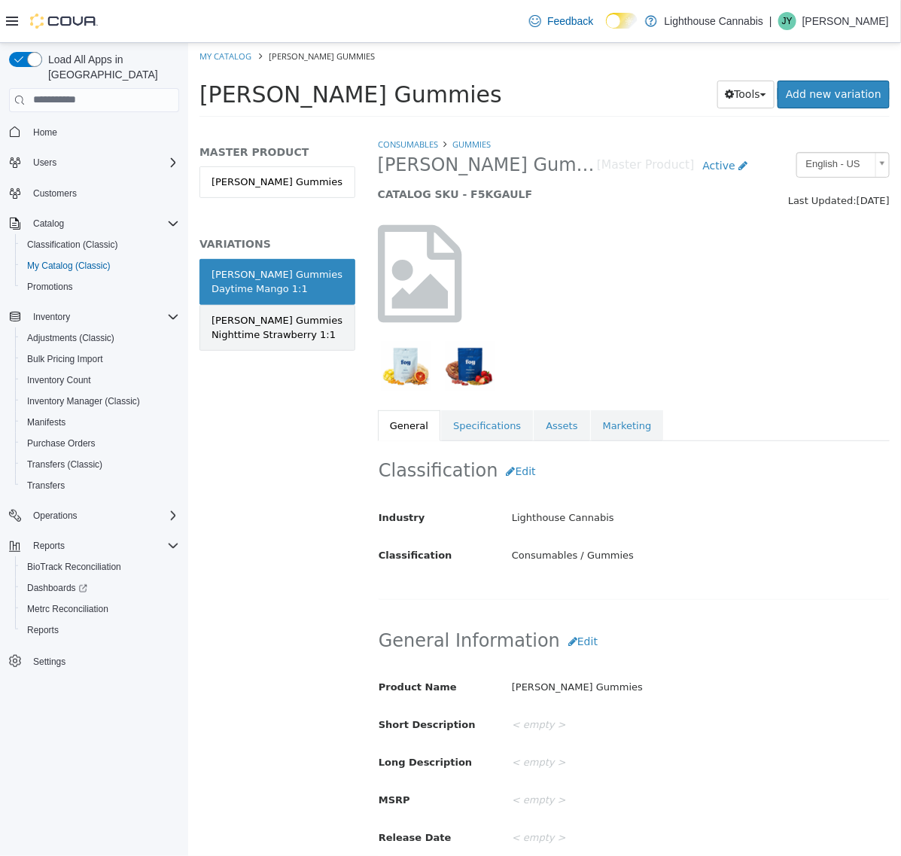
click at [252, 327] on div "FOY Gummies Nighttime Strawberry 1:1" at bounding box center [277, 326] width 132 height 29
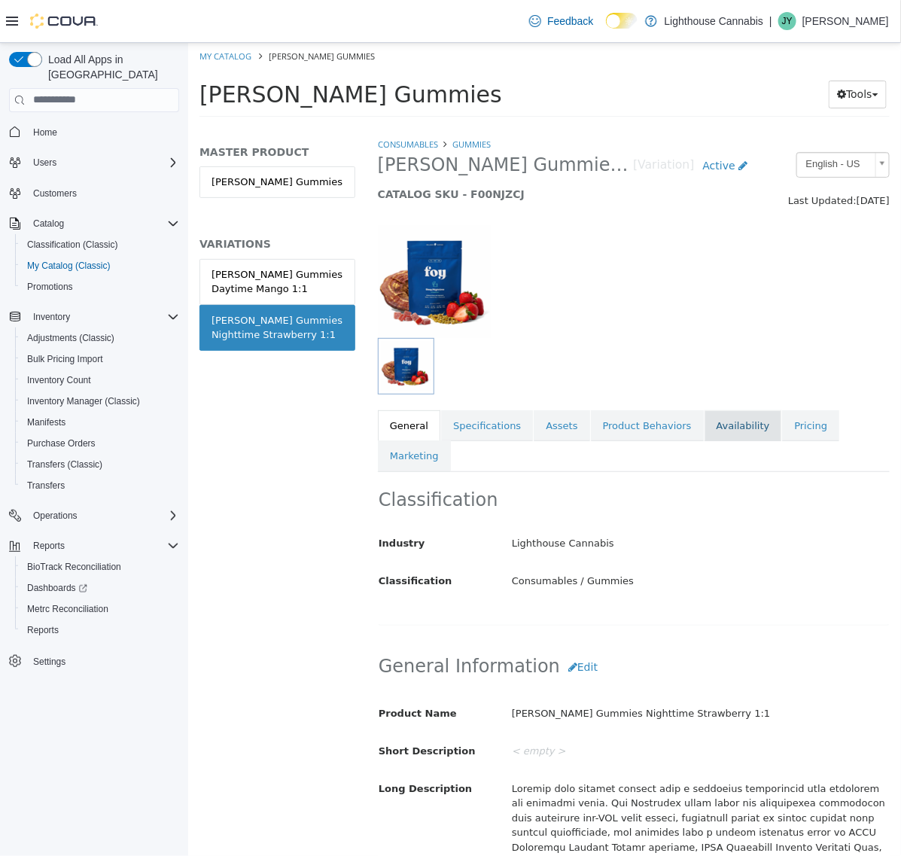
click at [726, 413] on link "Availability" at bounding box center [743, 426] width 78 height 32
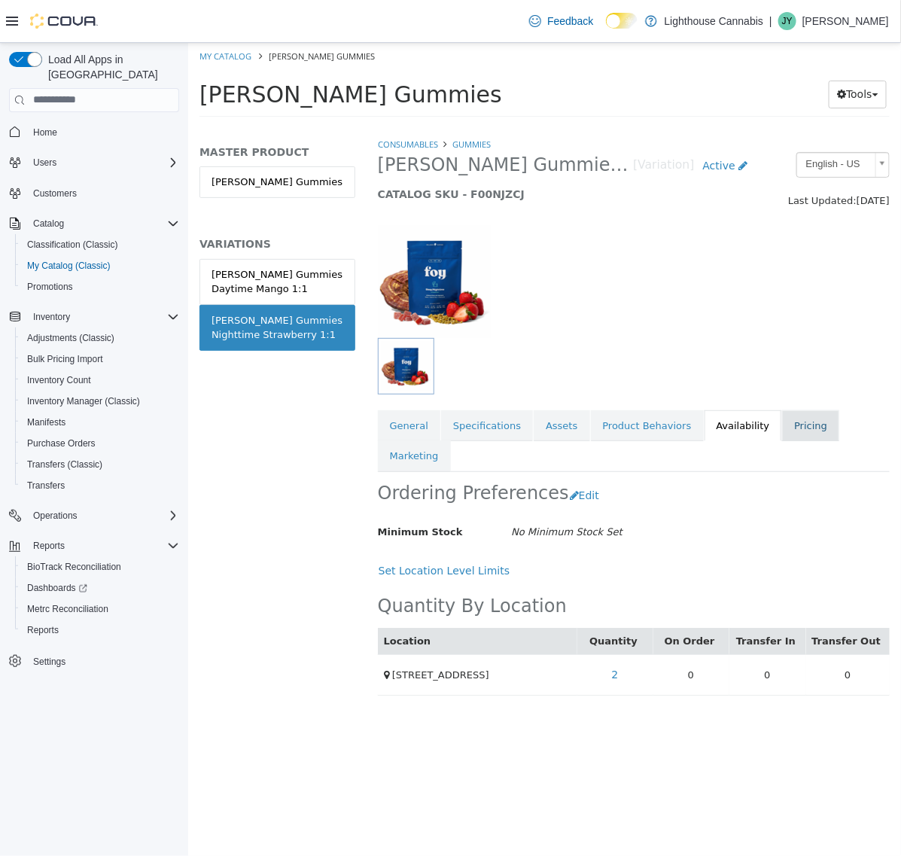
click at [818, 430] on link "Pricing" at bounding box center [810, 426] width 57 height 32
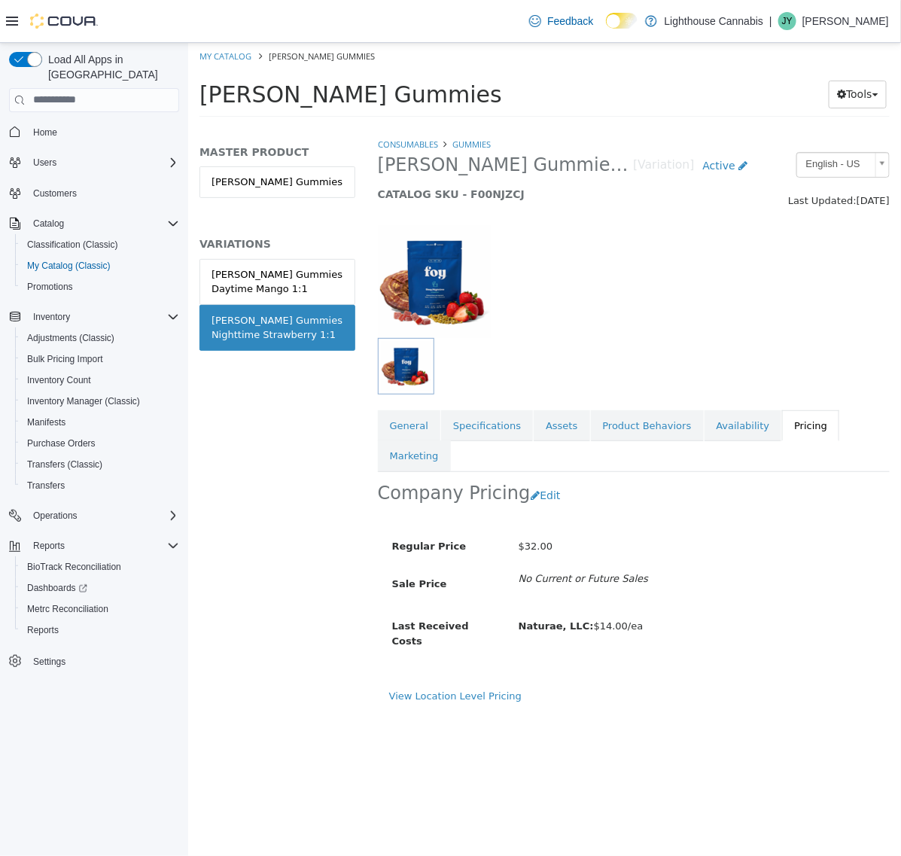
click at [713, 331] on div at bounding box center [633, 273] width 535 height 129
click at [696, 331] on div at bounding box center [633, 273] width 535 height 129
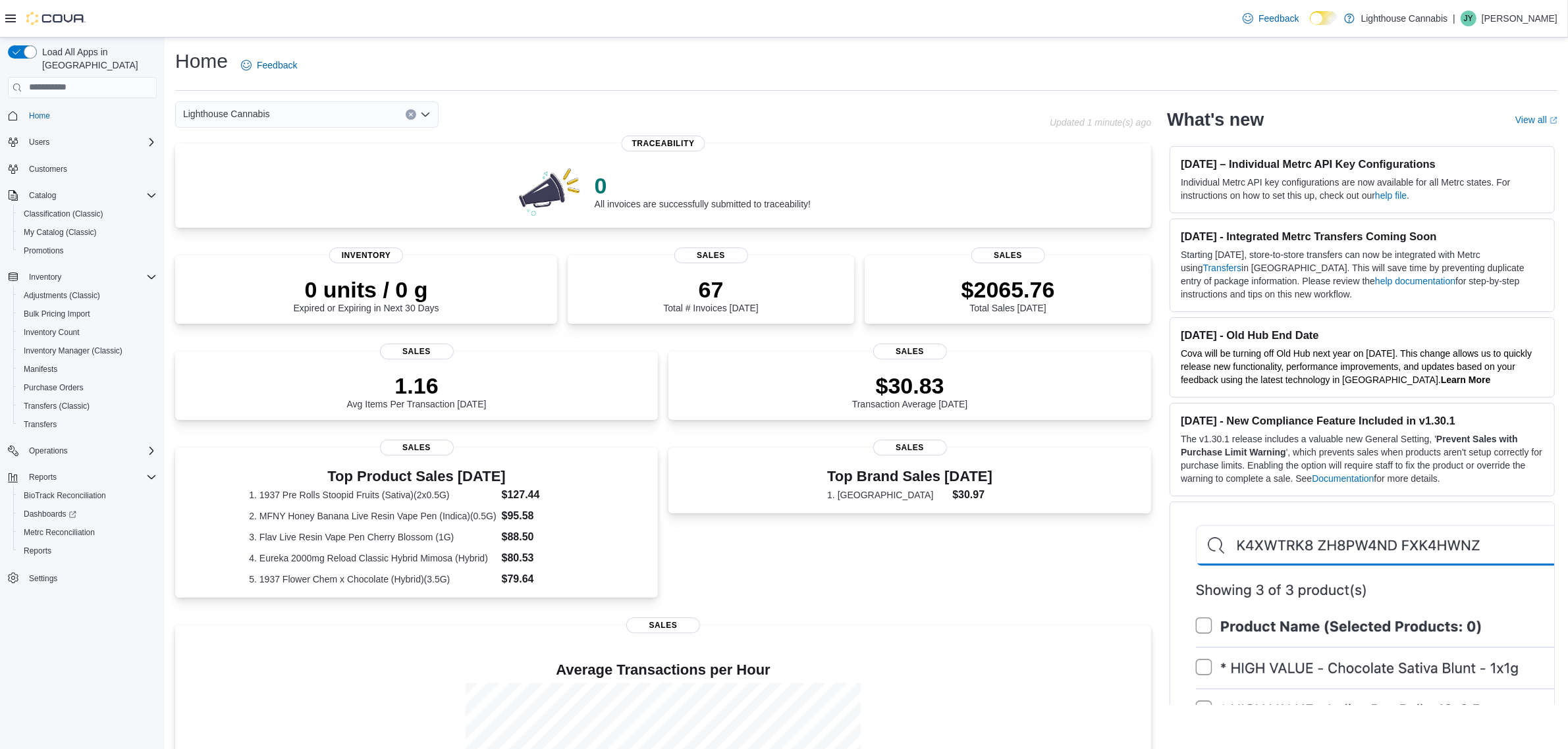
click at [852, 571] on div "Top Brand Sales [DATE] 1. [PERSON_NAME] $30.97 Sales" at bounding box center [909, 528] width 483 height 162
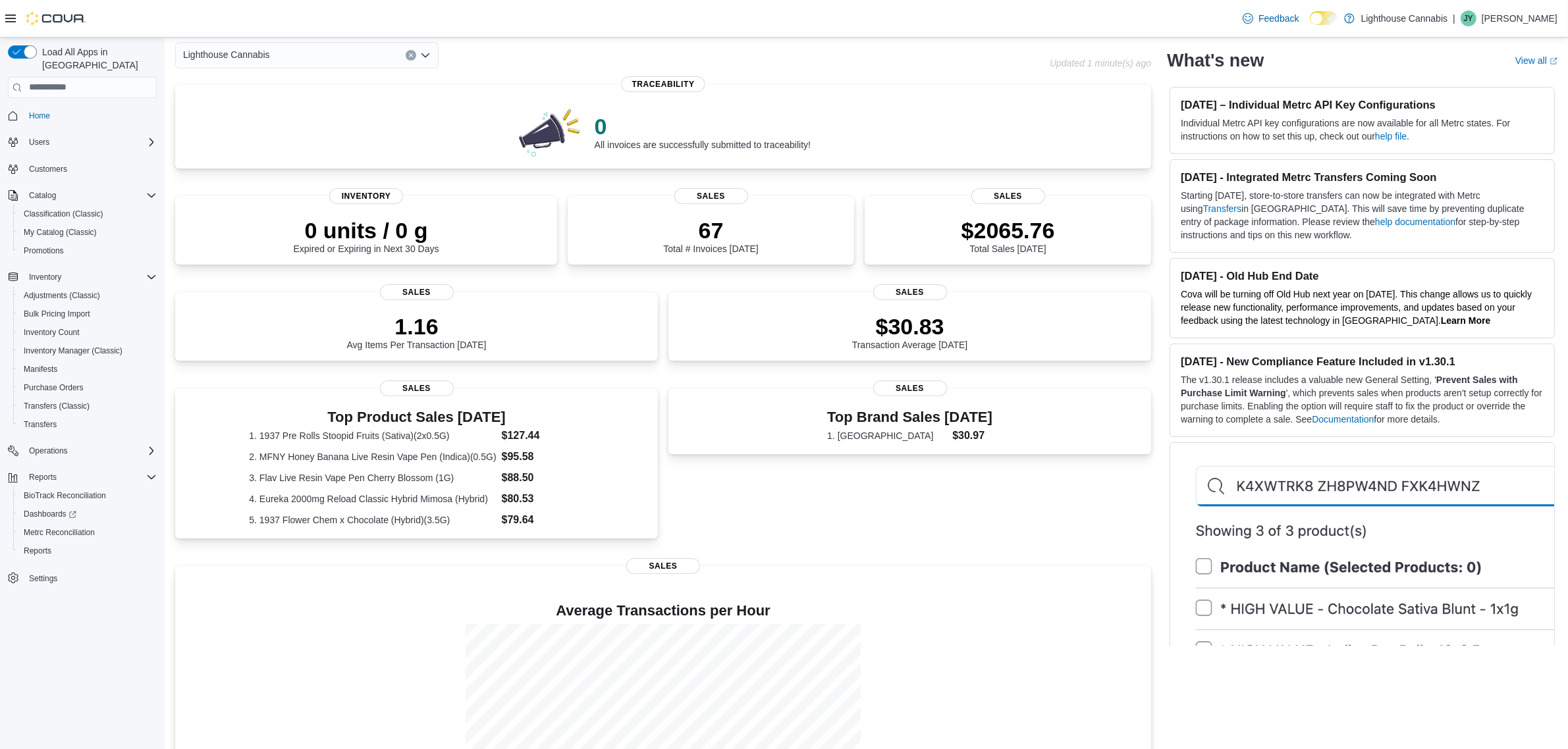
scroll to position [165, 0]
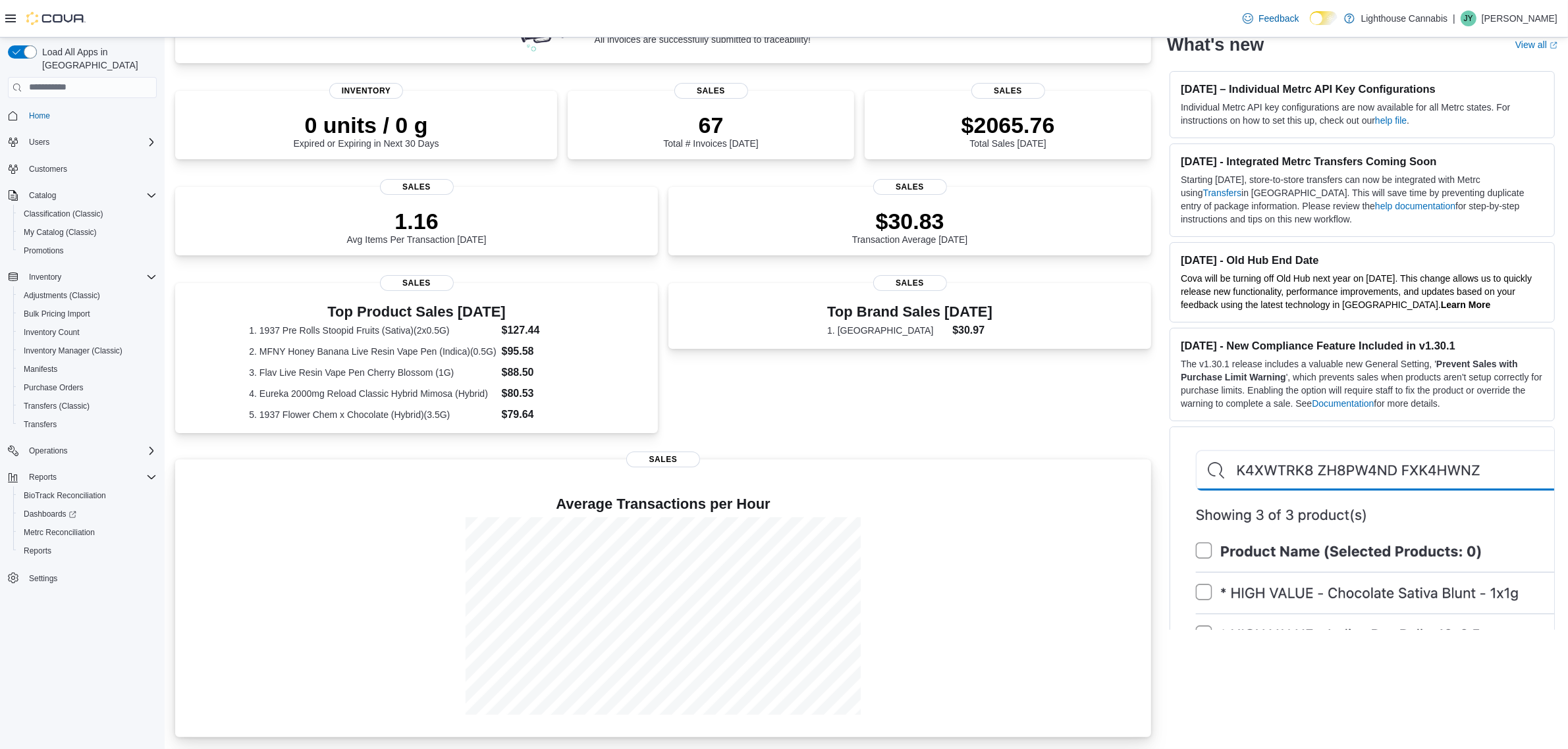
click at [324, 585] on div at bounding box center [663, 616] width 955 height 198
click at [904, 369] on div "Top Brand Sales [DATE] 1. [PERSON_NAME] $30.97 Sales" at bounding box center [909, 364] width 483 height 162
click at [331, 583] on div at bounding box center [663, 616] width 955 height 198
drag, startPoint x: 926, startPoint y: 323, endPoint x: 836, endPoint y: 392, distance: 113.4
click at [836, 392] on div "Top Brand Sales [DATE] 1. [PERSON_NAME] $30.97 Sales" at bounding box center [909, 364] width 483 height 162
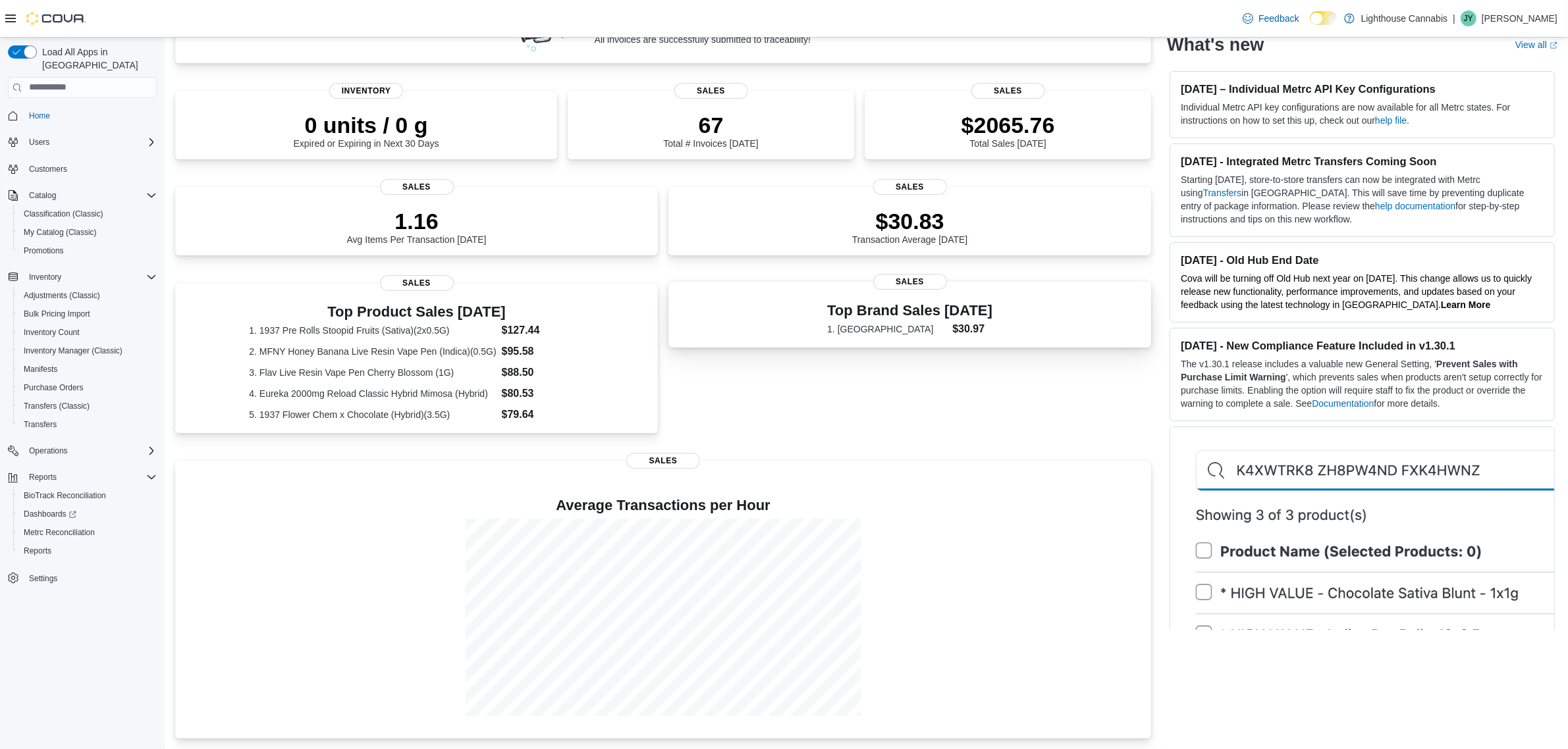
click at [880, 315] on h3 "Top Brand Sales [DATE]" at bounding box center [909, 310] width 165 height 16
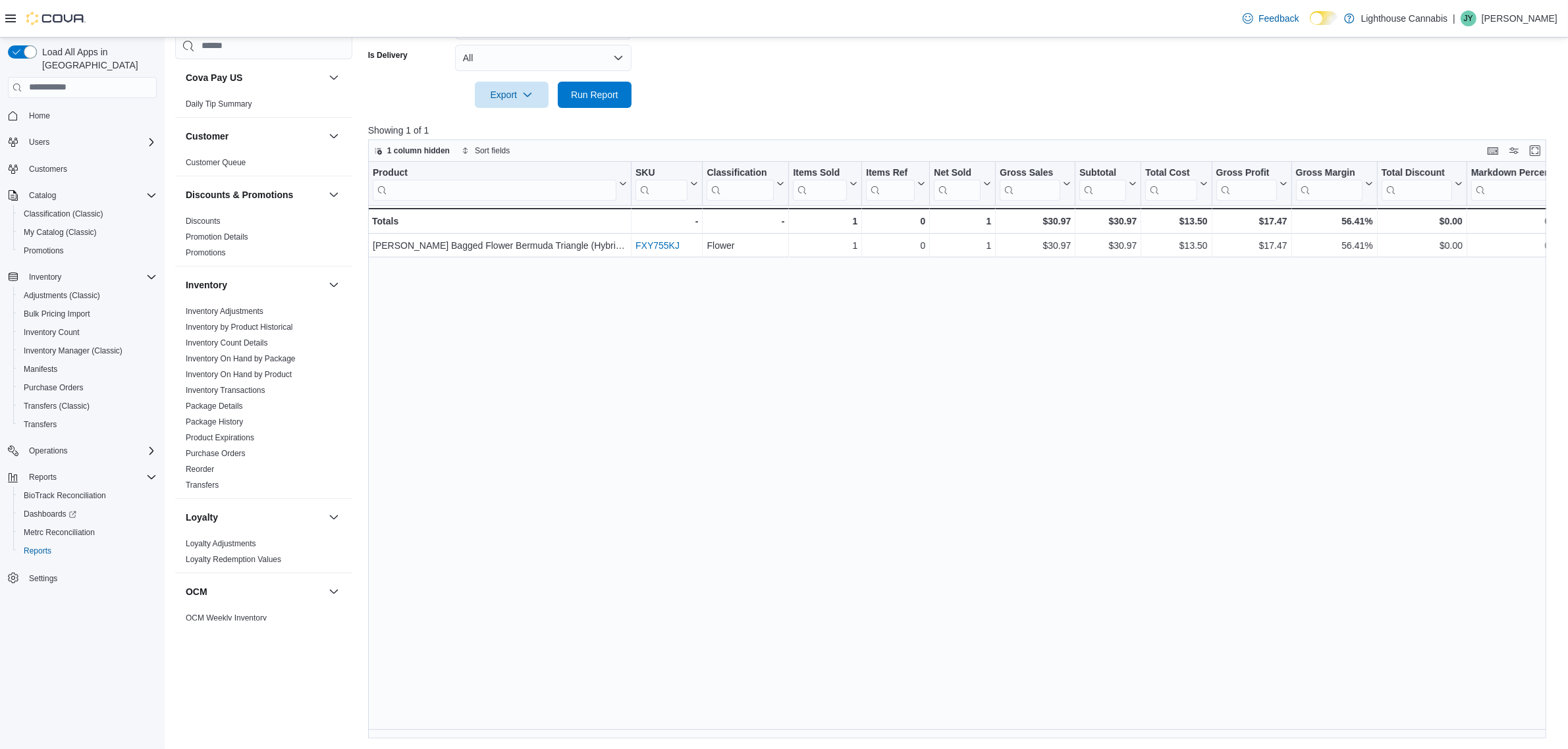
drag, startPoint x: 665, startPoint y: 239, endPoint x: 590, endPoint y: 275, distance: 83.2
click at [590, 275] on div "Product Click to view column header actions SKU Click to view column header act…" at bounding box center [963, 450] width 1190 height 577
click at [1070, 458] on div "Product Click to view column header actions SKU Click to view column header act…" at bounding box center [963, 450] width 1190 height 577
click at [778, 336] on div "Product Click to view column header actions SKU Click to view column header act…" at bounding box center [963, 450] width 1190 height 577
click at [910, 367] on div "Product Click to view column header actions SKU Click to view column header act…" at bounding box center [963, 450] width 1190 height 577
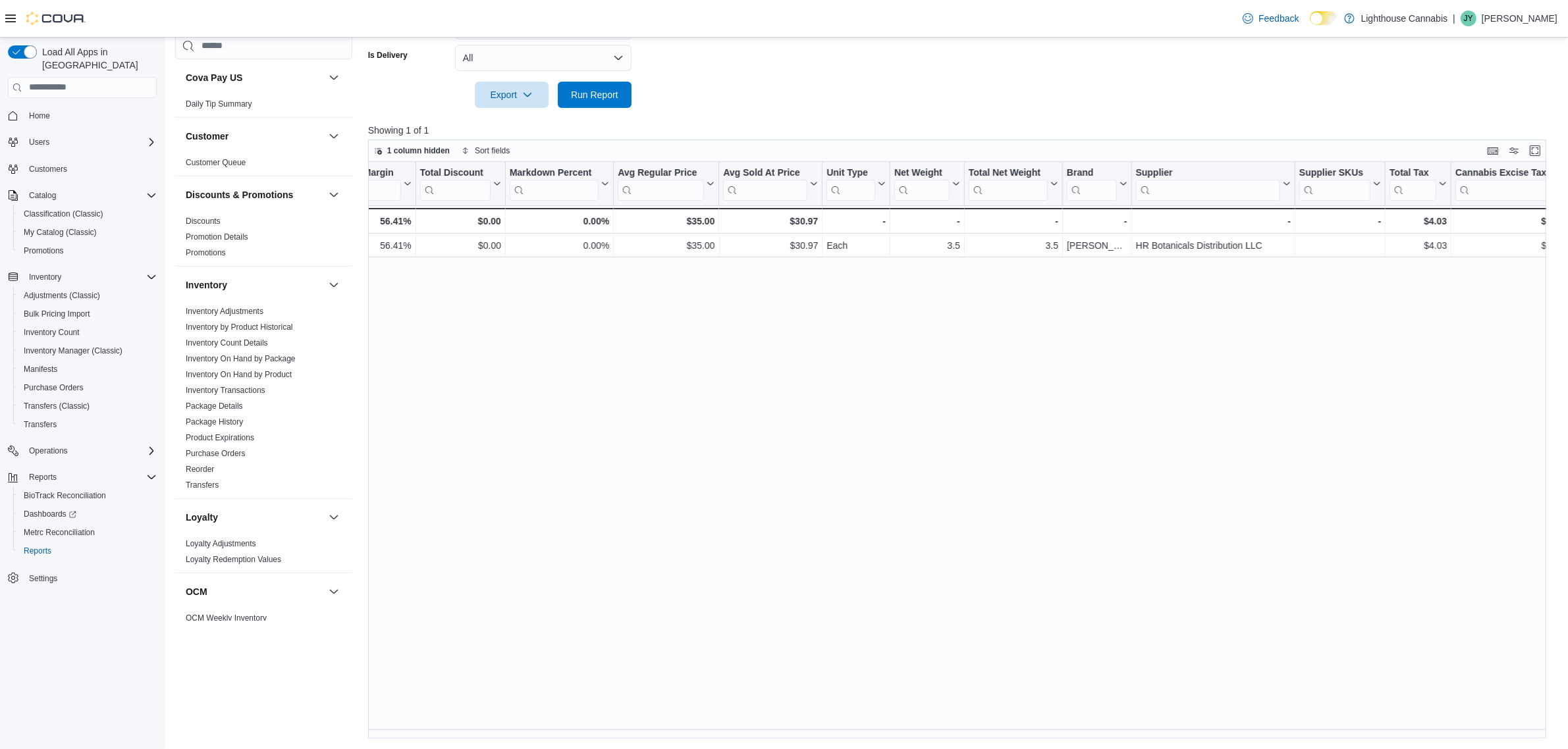
scroll to position [0, 959]
click at [1128, 462] on div "Product Click to view column header actions SKU Click to view column header act…" at bounding box center [963, 450] width 1190 height 577
click at [1013, 400] on div "Product Click to view column header actions SKU Click to view column header act…" at bounding box center [963, 450] width 1190 height 577
click at [913, 388] on div "Product Click to view column header actions SKU Click to view column header act…" at bounding box center [963, 450] width 1190 height 577
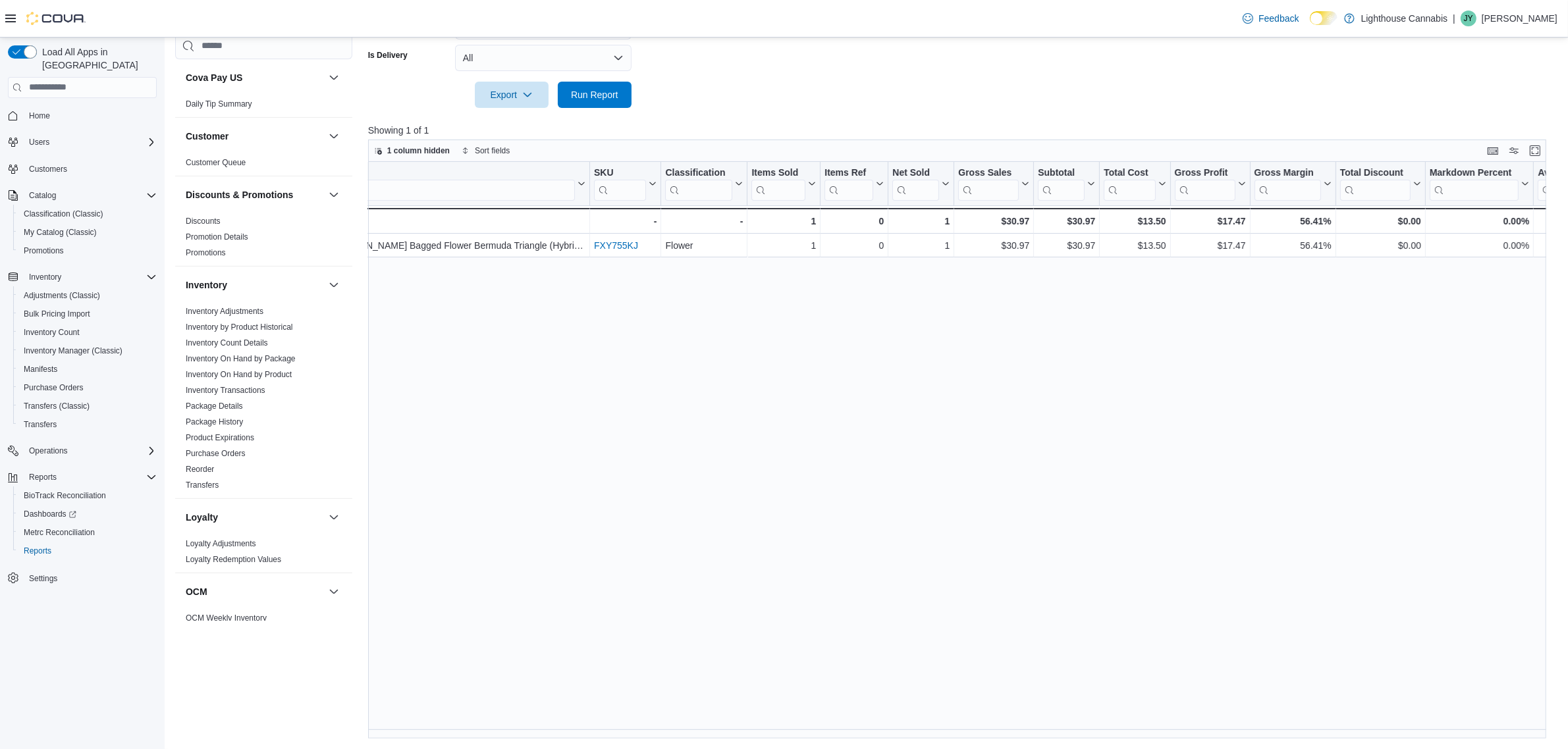
scroll to position [0, 0]
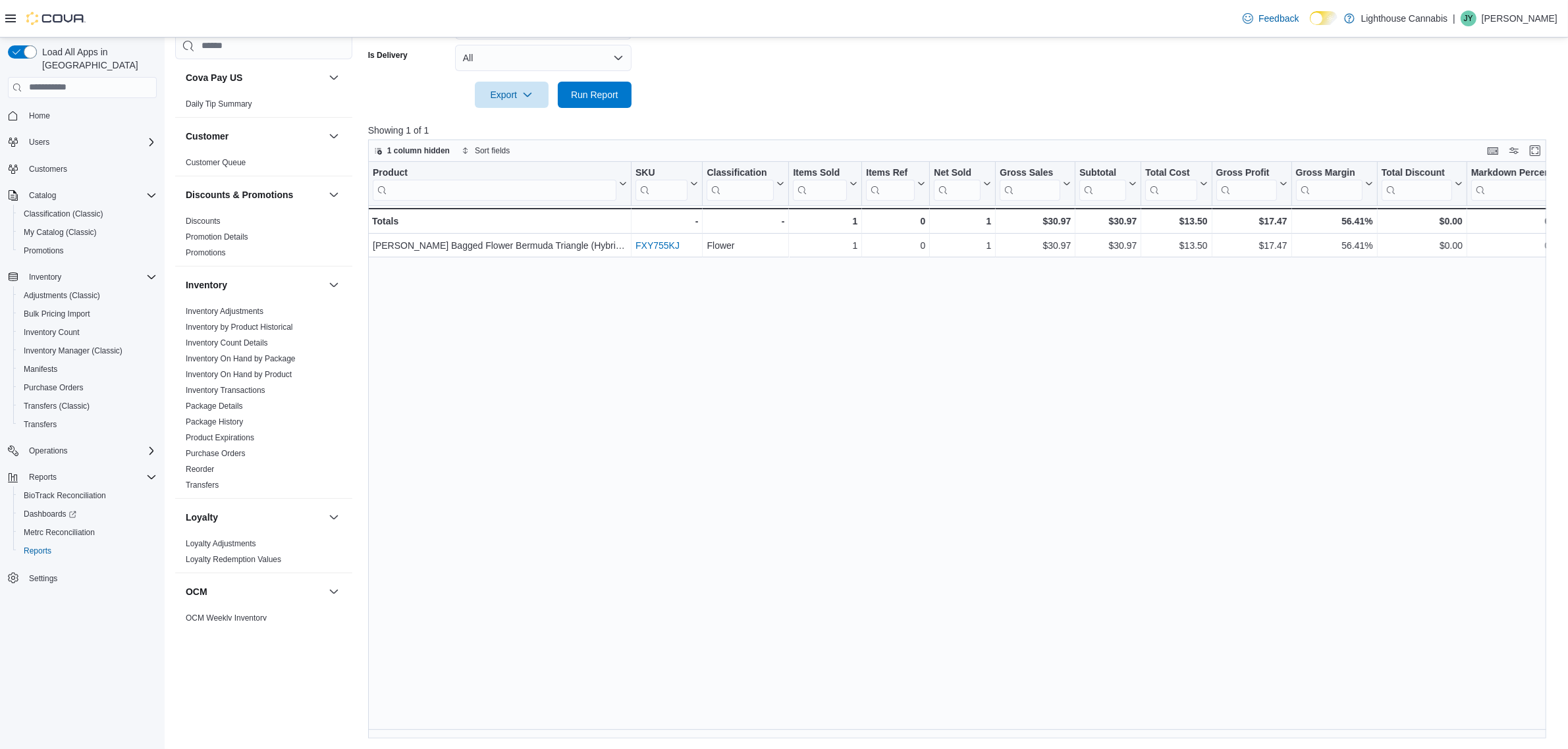
click at [1078, 383] on div "Product Click to view column header actions SKU Click to view column header act…" at bounding box center [963, 450] width 1190 height 577
click at [906, 607] on div "Product Click to view column header actions SKU Click to view column header act…" at bounding box center [963, 450] width 1190 height 577
click at [901, 292] on div "Product Click to view column header actions SKU Click to view column header act…" at bounding box center [963, 450] width 1190 height 577
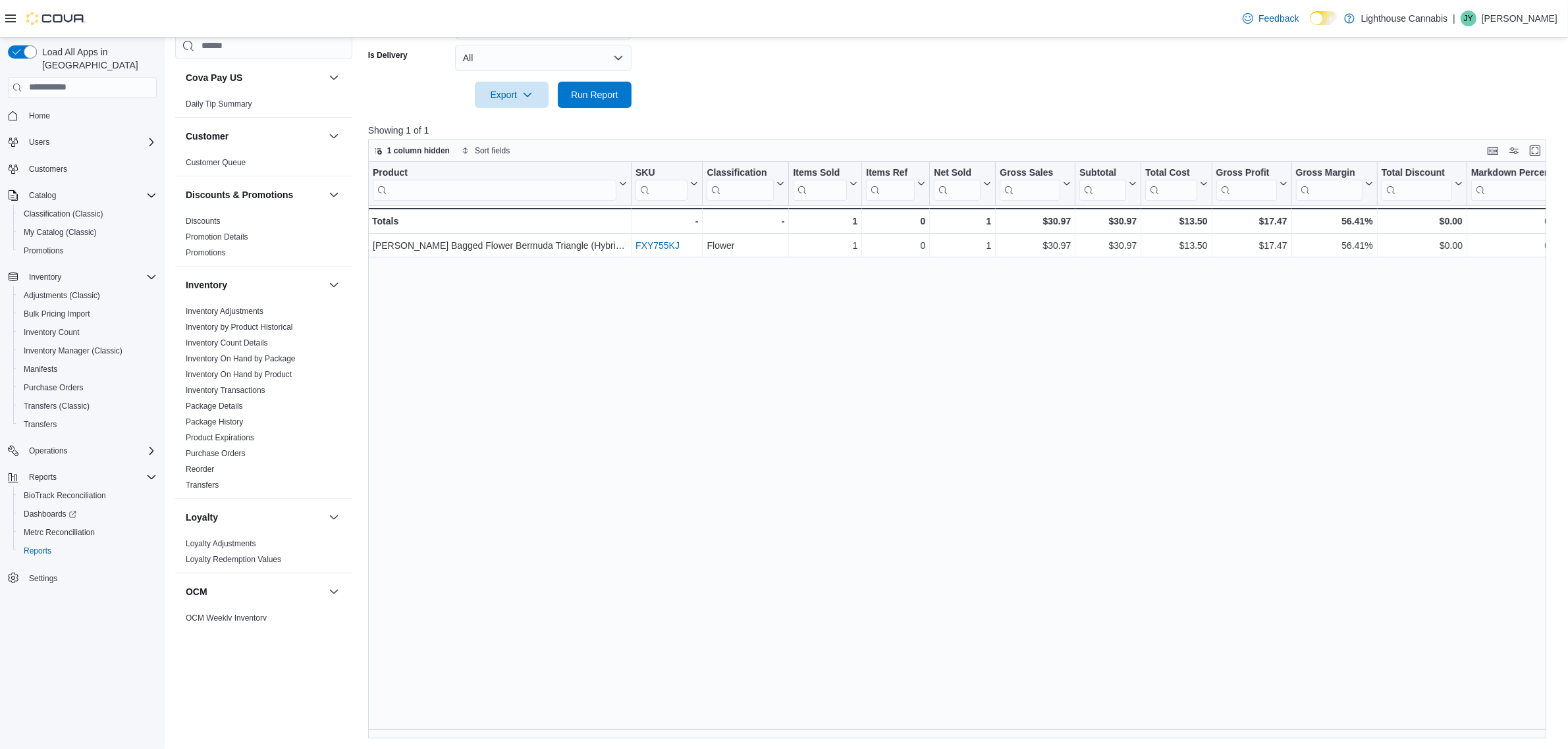
click at [901, 292] on div "Product Click to view column header actions SKU Click to view column header act…" at bounding box center [963, 450] width 1190 height 577
click at [660, 310] on div "Product Click to view column header actions SKU Click to view column header act…" at bounding box center [963, 450] width 1190 height 577
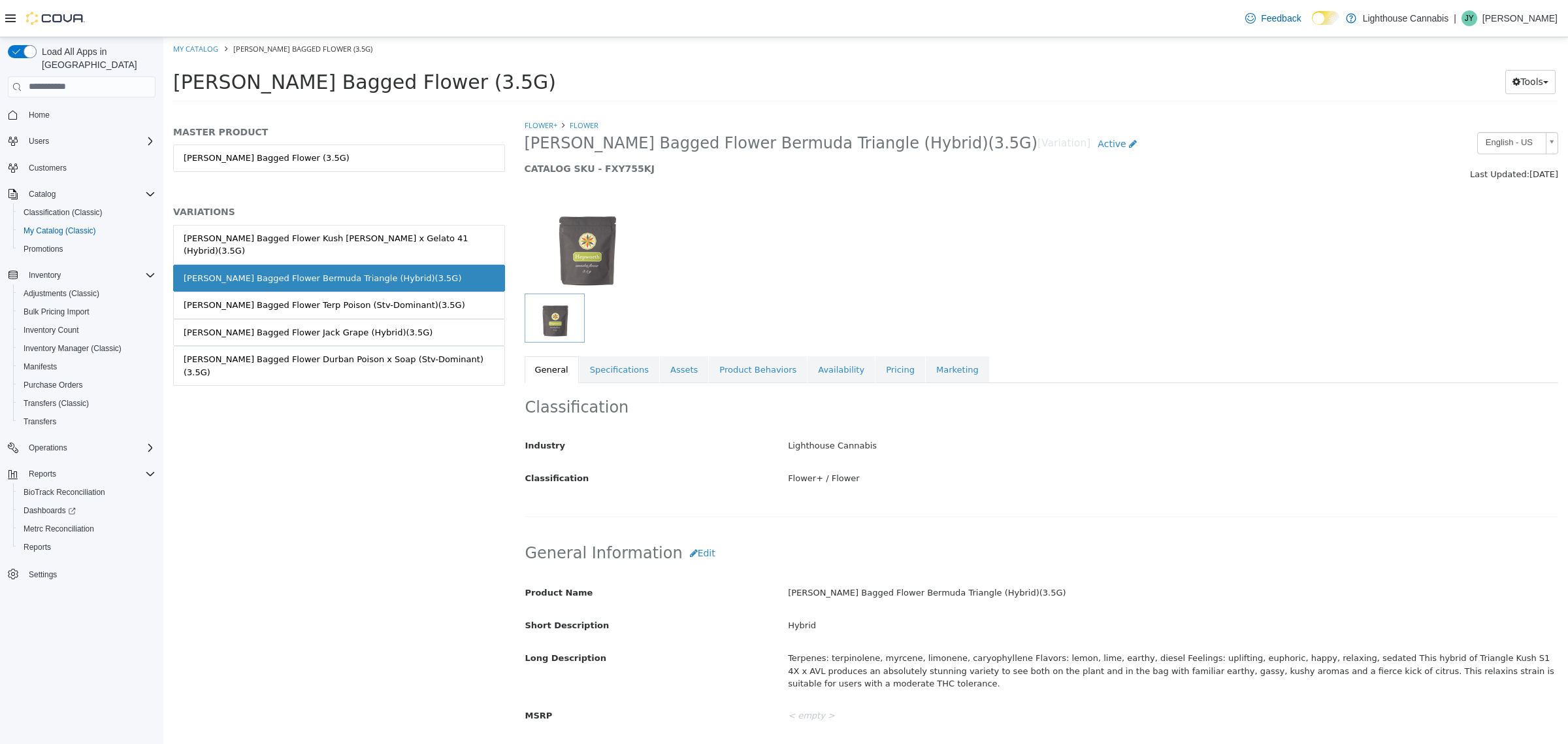
click at [384, 550] on div "MASTER PRODUCT [PERSON_NAME] Bagged Flower (3.5G) VARIATIONS [PERSON_NAME] Bagg…" at bounding box center [338, 431] width 351 height 625
click at [892, 372] on link "Pricing" at bounding box center [900, 370] width 49 height 28
